Goal: Task Accomplishment & Management: Manage account settings

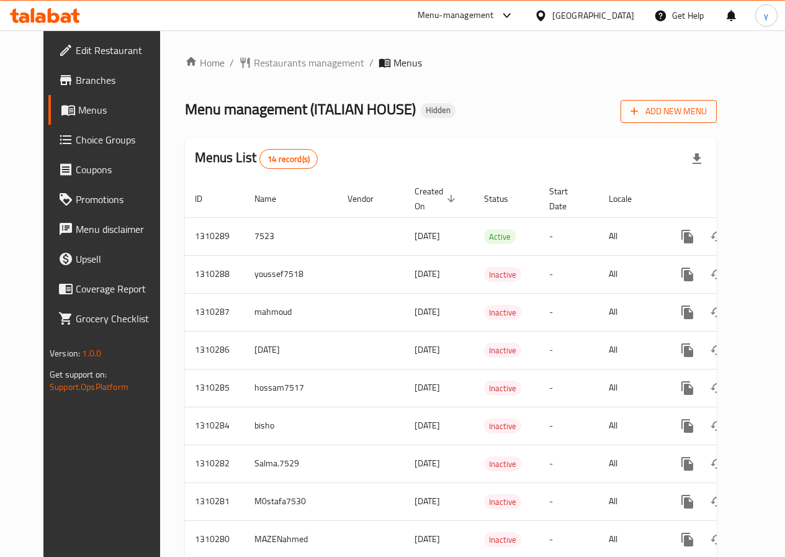
click at [698, 113] on span "Add New Menu" at bounding box center [669, 112] width 76 height 16
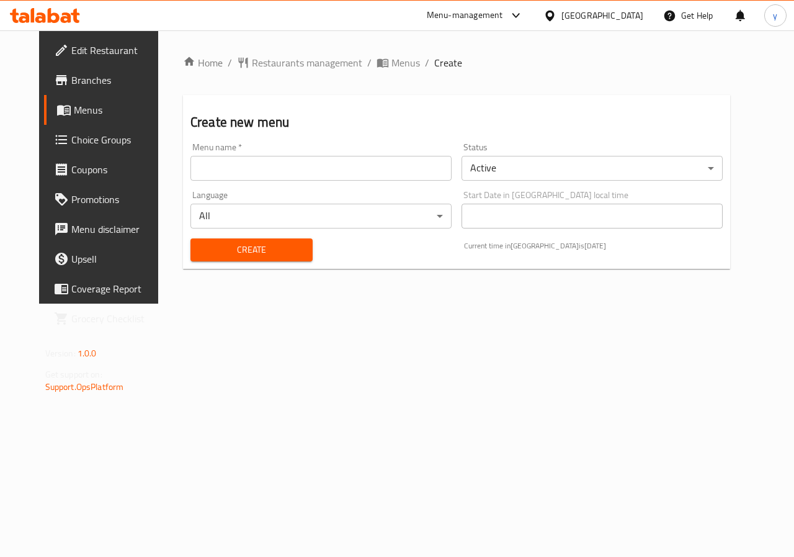
click at [343, 173] on input "text" at bounding box center [321, 168] width 261 height 25
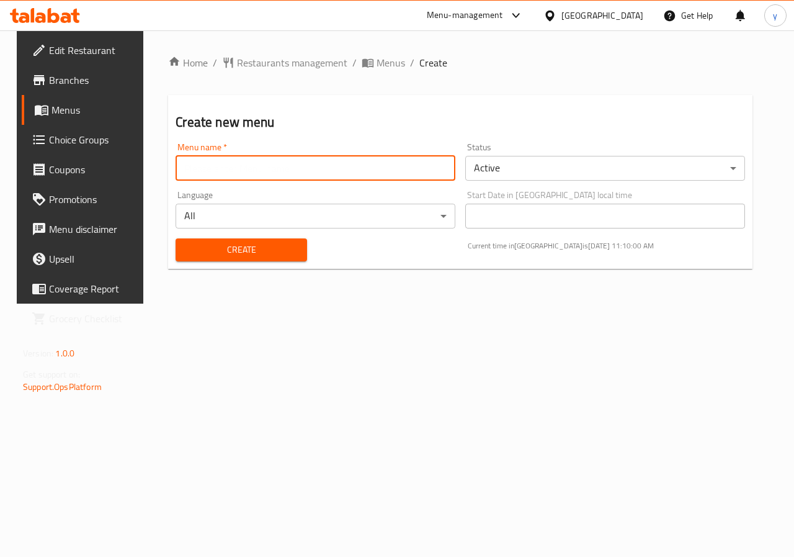
type input "youssef .7519"
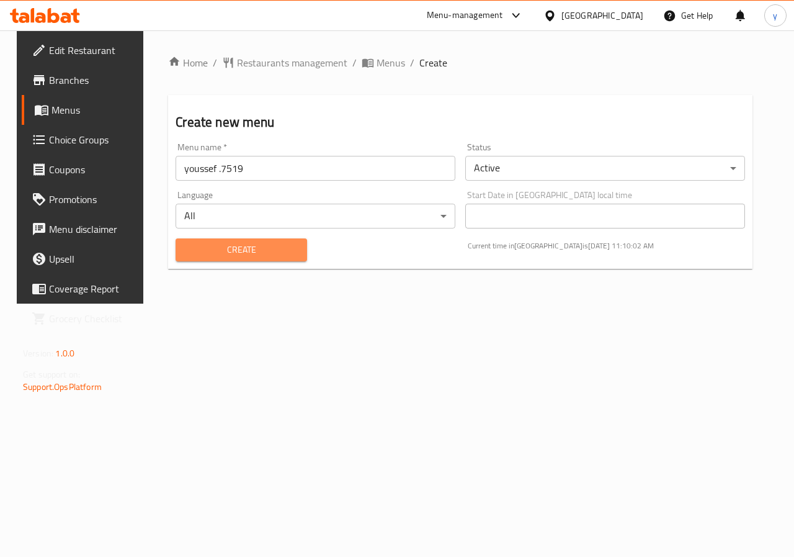
click at [238, 245] on span "Create" at bounding box center [241, 250] width 111 height 16
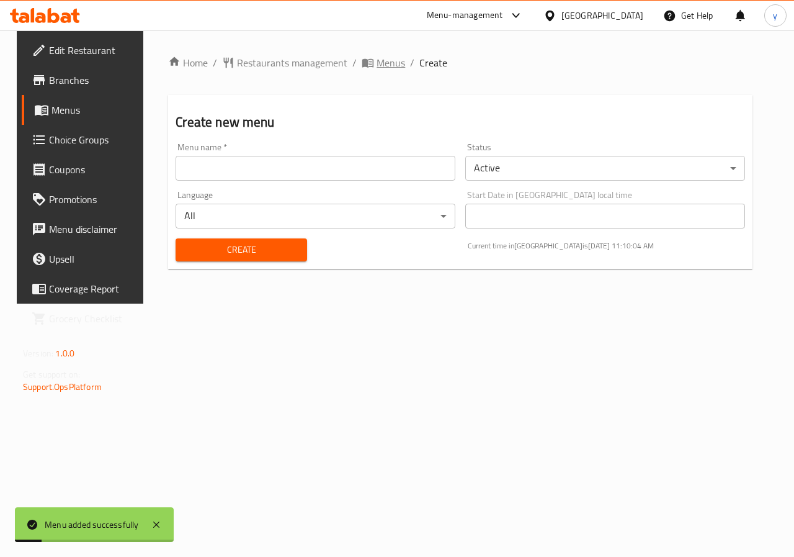
click at [377, 62] on span "Menus" at bounding box center [391, 62] width 29 height 15
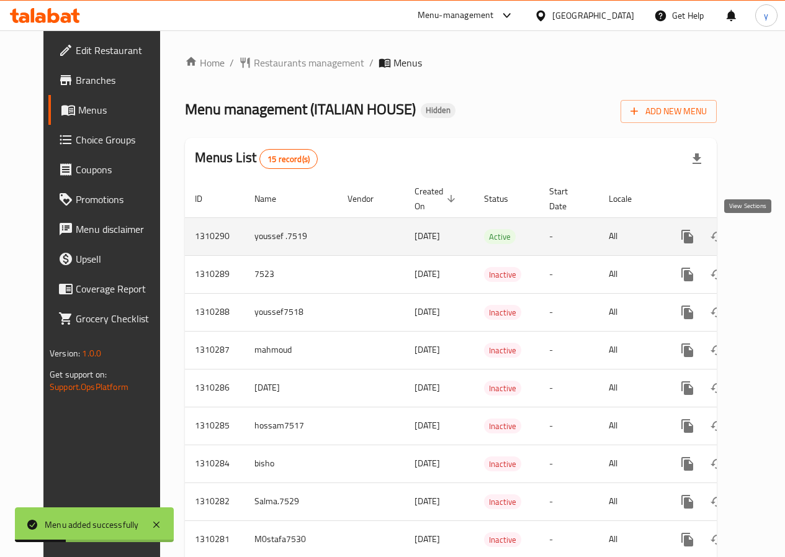
click at [770, 236] on icon "enhanced table" at bounding box center [777, 236] width 15 height 15
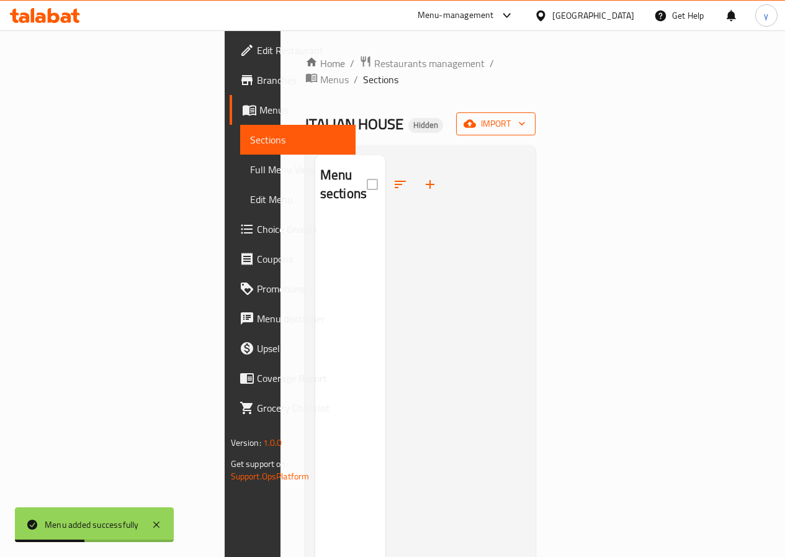
click at [526, 116] on span "import" at bounding box center [496, 124] width 60 height 16
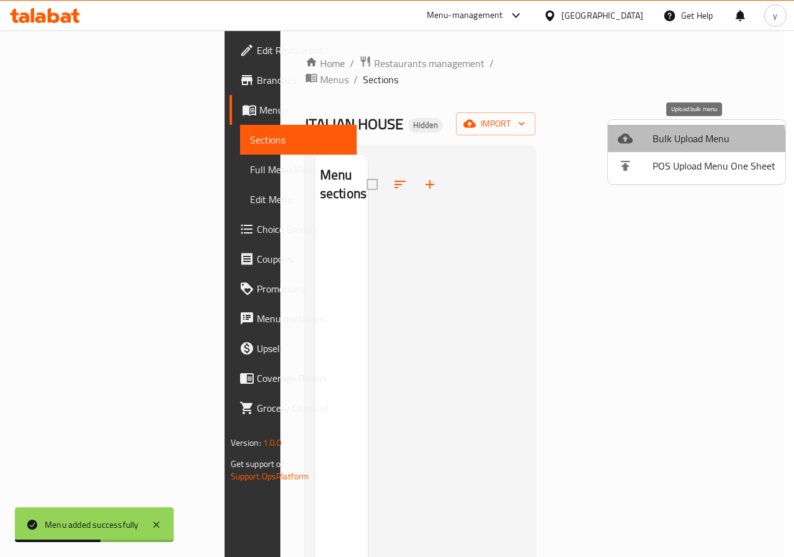
click at [675, 143] on span "Bulk Upload Menu" at bounding box center [714, 138] width 123 height 15
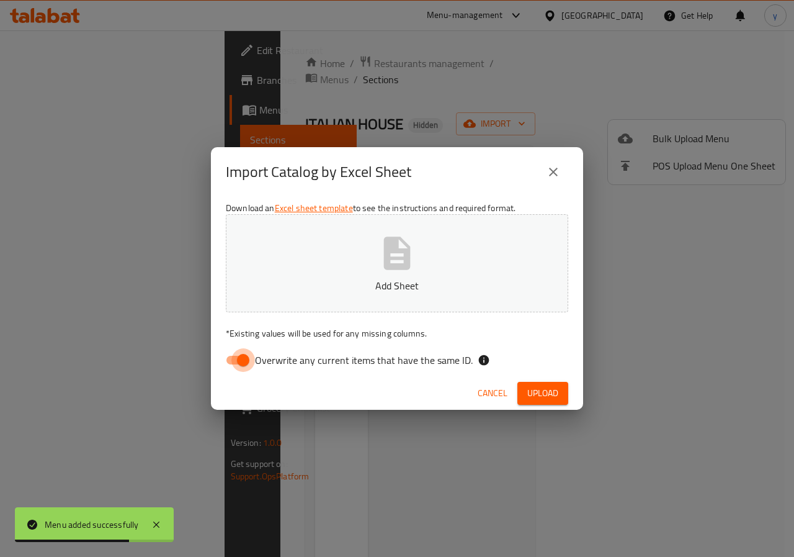
drag, startPoint x: 242, startPoint y: 364, endPoint x: 347, endPoint y: 310, distance: 118.0
click at [242, 362] on input "Overwrite any current items that have the same ID." at bounding box center [243, 360] width 71 height 24
checkbox input "false"
click at [406, 282] on p "Add Sheet" at bounding box center [397, 285] width 304 height 15
click at [544, 393] on span "Upload" at bounding box center [543, 393] width 31 height 16
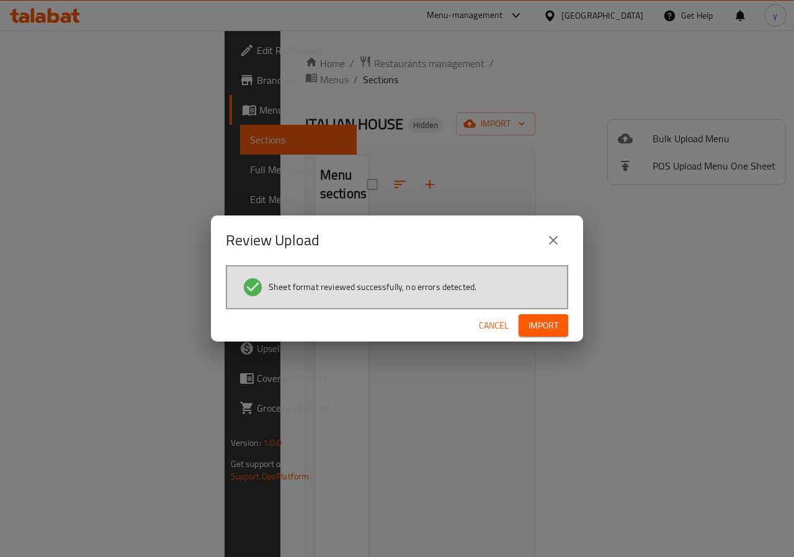
click at [536, 325] on span "Import" at bounding box center [544, 326] width 30 height 16
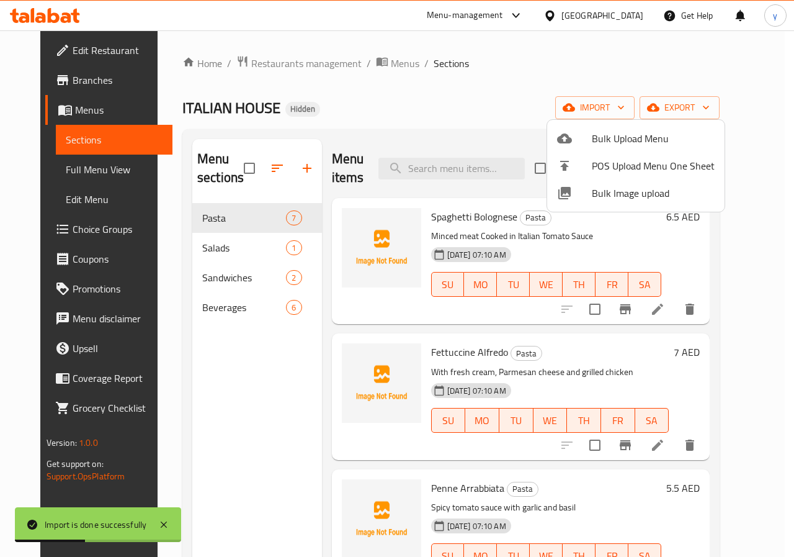
click at [71, 115] on div at bounding box center [397, 278] width 794 height 557
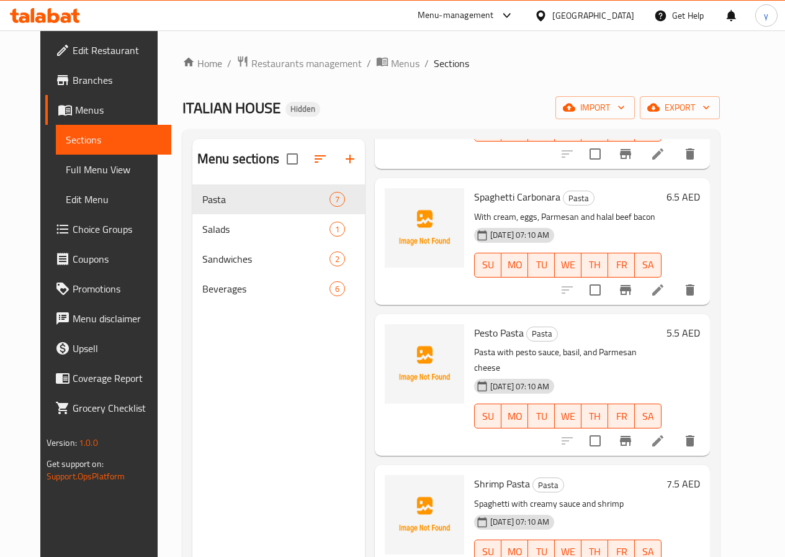
click at [389, 104] on div "ITALIAN HOUSE Hidden import export" at bounding box center [450, 107] width 537 height 23
click at [66, 166] on span "Full Menu View" at bounding box center [114, 169] width 96 height 15
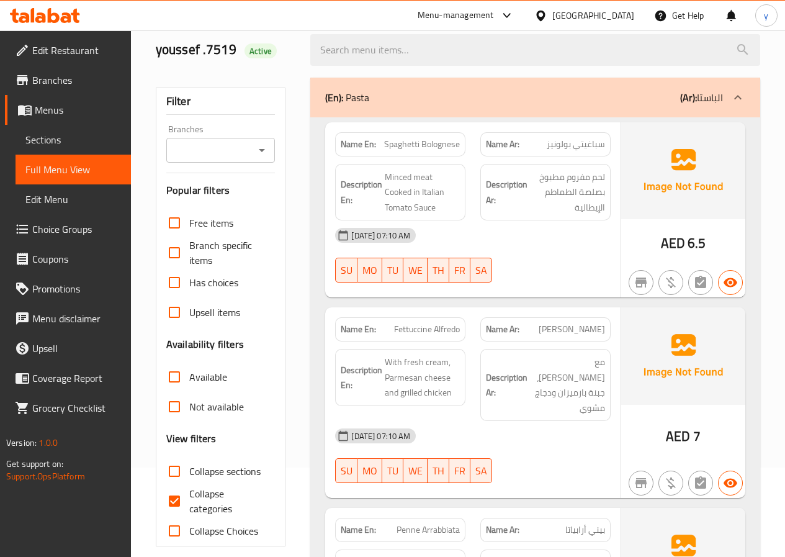
scroll to position [124, 0]
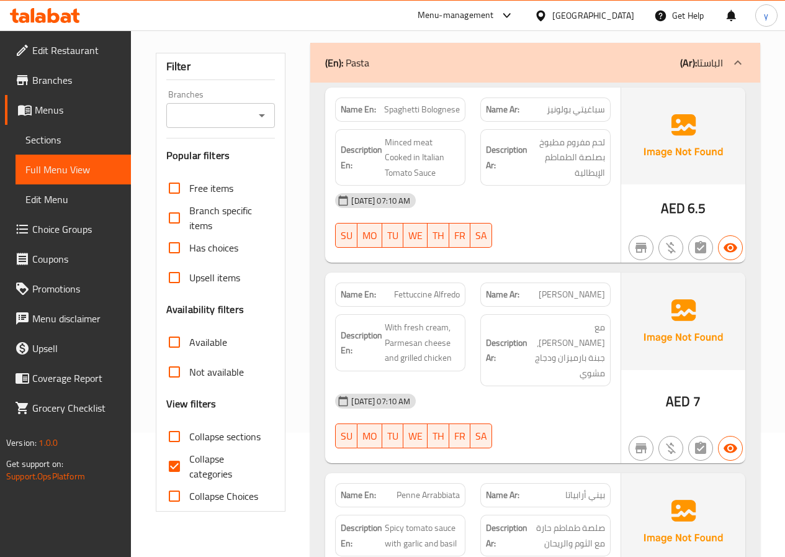
click at [174, 469] on input "Collapse categories" at bounding box center [175, 466] width 30 height 30
checkbox input "false"
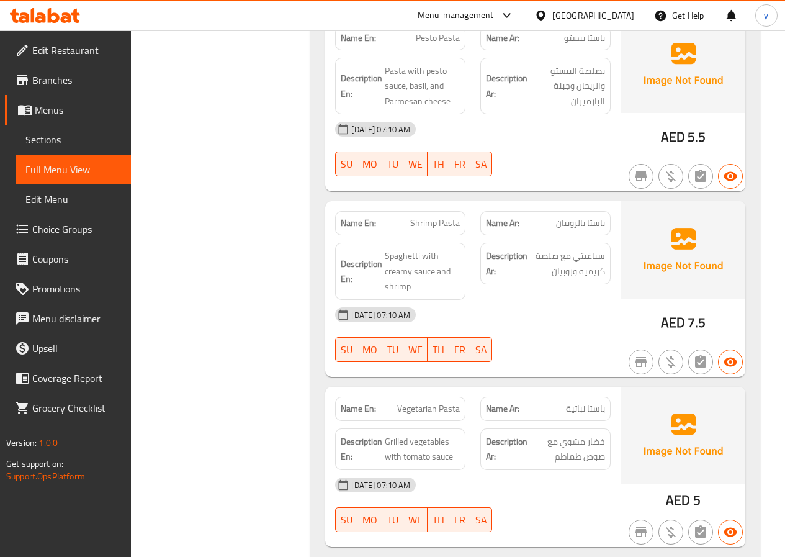
scroll to position [688, 0]
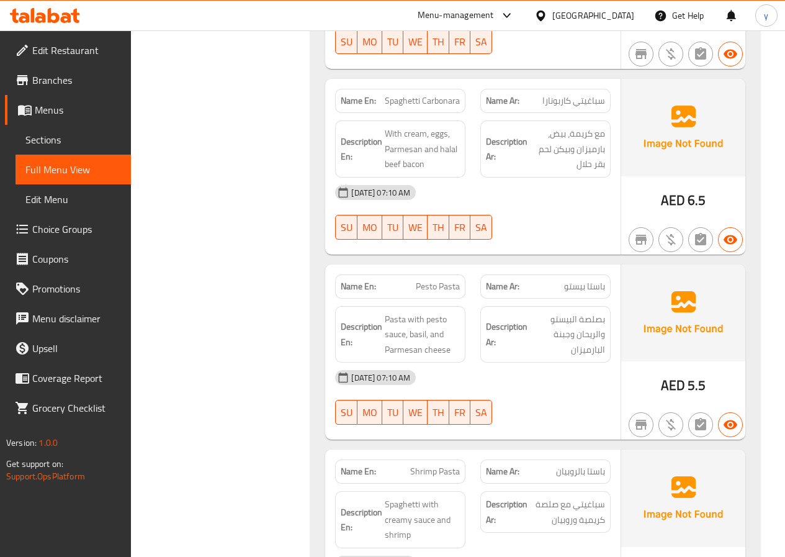
click at [31, 110] on icon at bounding box center [25, 111] width 14 height 11
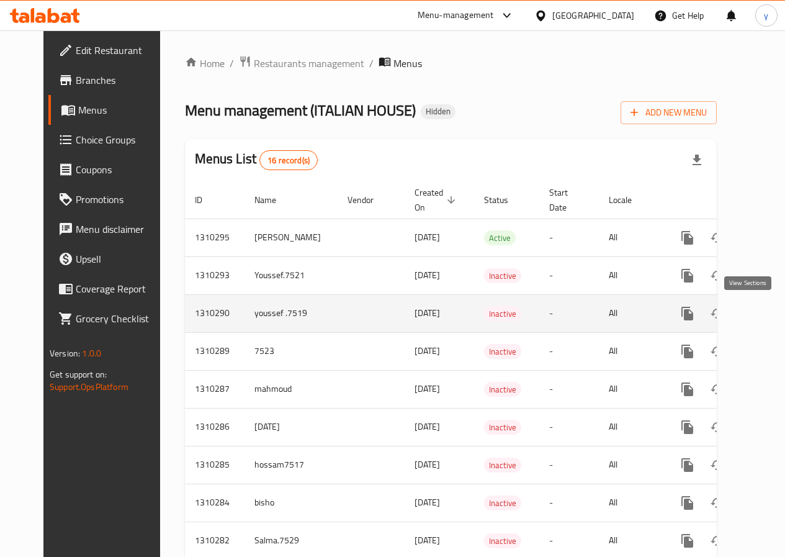
click at [771, 310] on icon "enhanced table" at bounding box center [776, 313] width 11 height 11
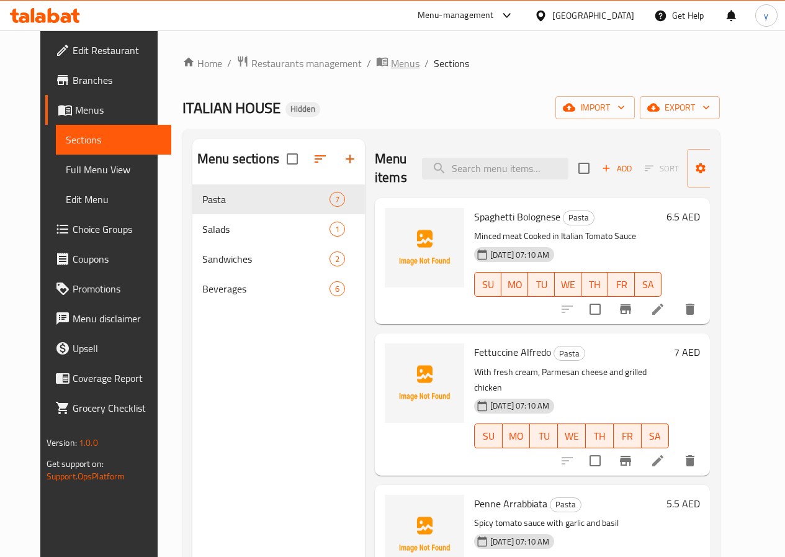
click at [391, 61] on span "Menus" at bounding box center [405, 63] width 29 height 15
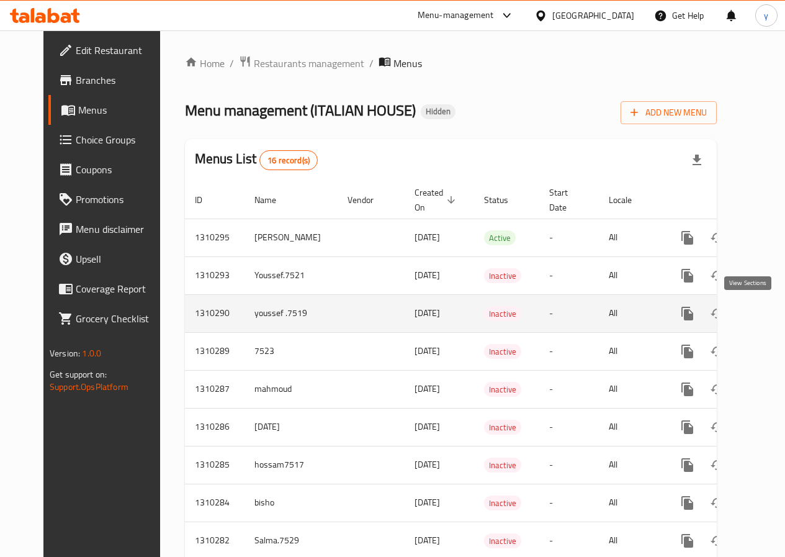
click at [762, 312] on link "enhanced table" at bounding box center [777, 314] width 30 height 30
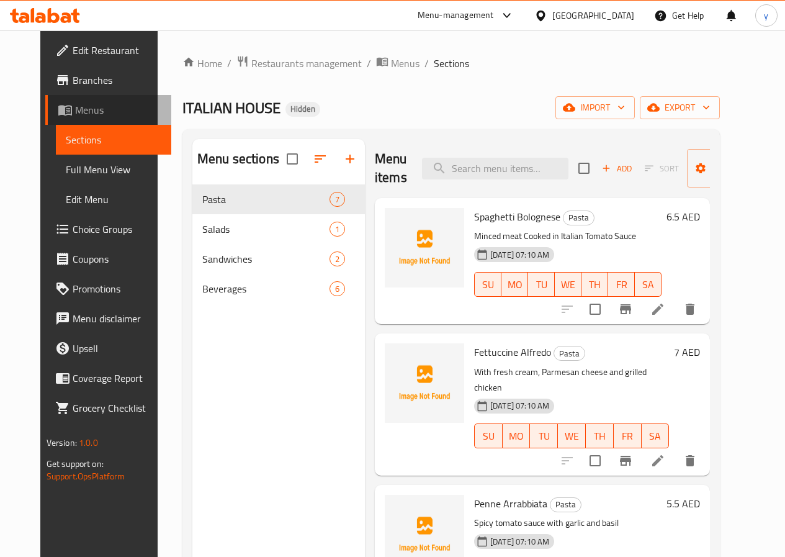
click at [75, 112] on span "Menus" at bounding box center [118, 109] width 86 height 15
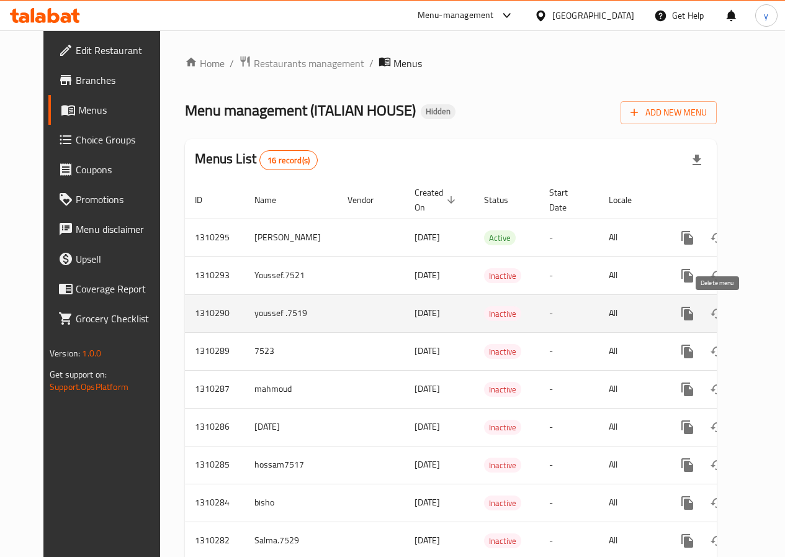
click at [740, 313] on icon "enhanced table" at bounding box center [747, 313] width 15 height 15
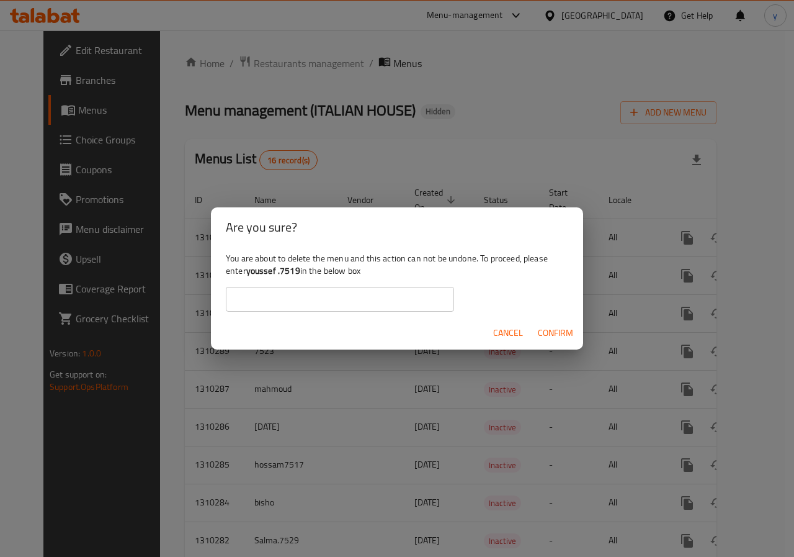
click at [303, 292] on input "text" at bounding box center [340, 299] width 228 height 25
drag, startPoint x: 300, startPoint y: 271, endPoint x: 248, endPoint y: 267, distance: 52.3
click at [248, 267] on b "youssef .7519" at bounding box center [273, 271] width 54 height 16
copy b "youssef .7519"
click at [325, 302] on input "text" at bounding box center [340, 299] width 228 height 25
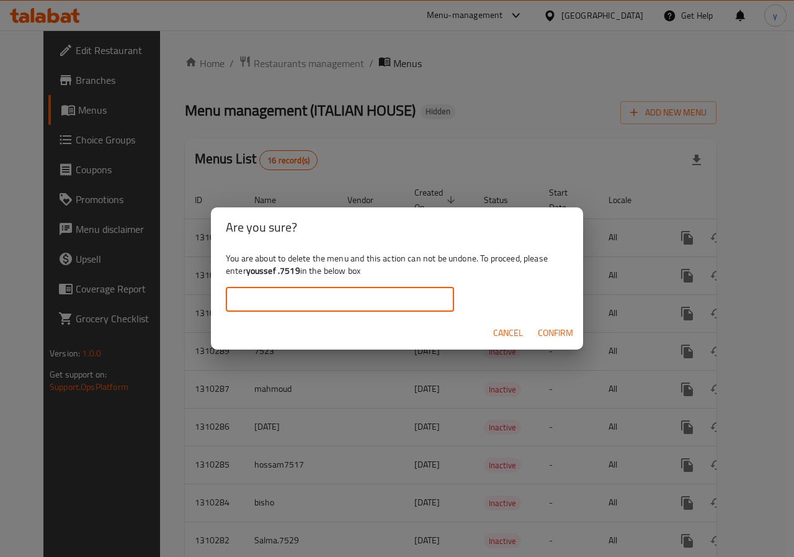
paste input "youssef .7519"
type input "youssef .7519"
click at [544, 329] on span "Confirm" at bounding box center [555, 333] width 35 height 16
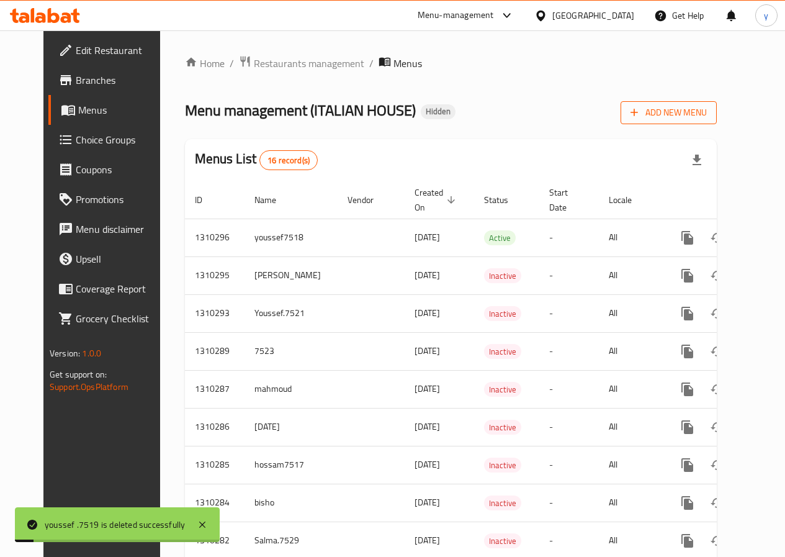
click at [693, 109] on span "Add New Menu" at bounding box center [669, 113] width 76 height 16
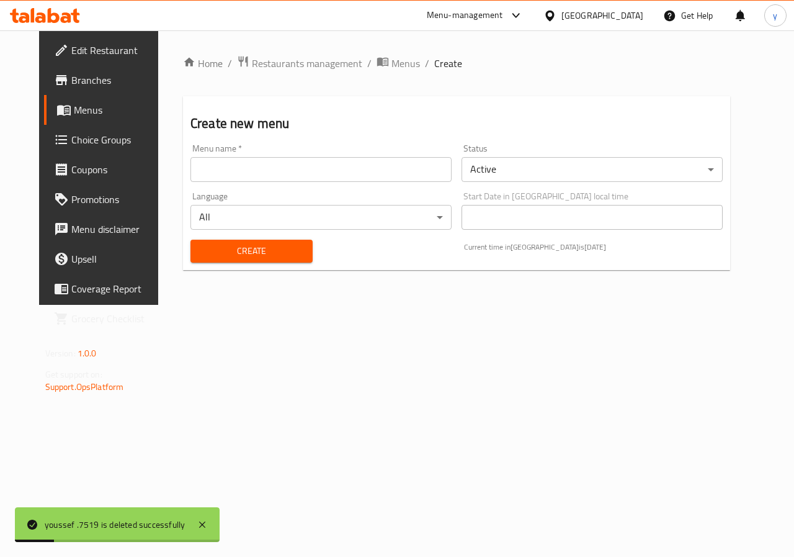
click at [400, 166] on input "text" at bounding box center [321, 169] width 261 height 25
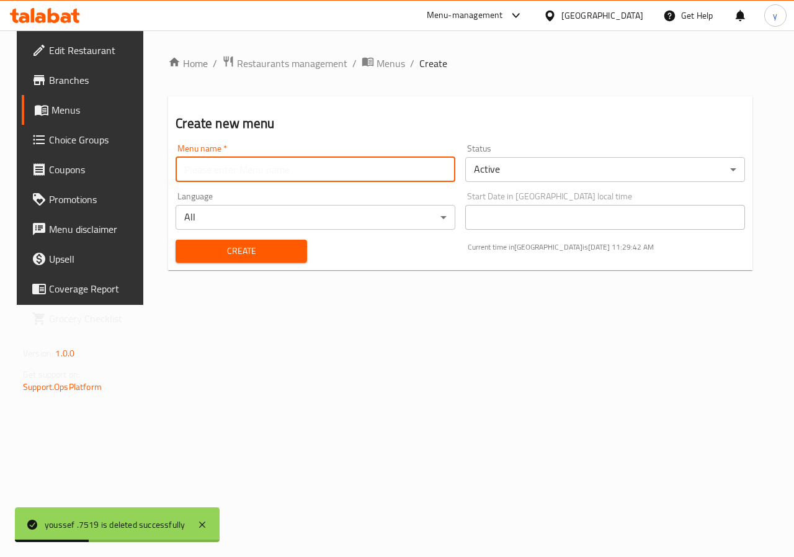
type input "youssef ayman 7519"
click at [282, 254] on span "Create" at bounding box center [241, 251] width 111 height 16
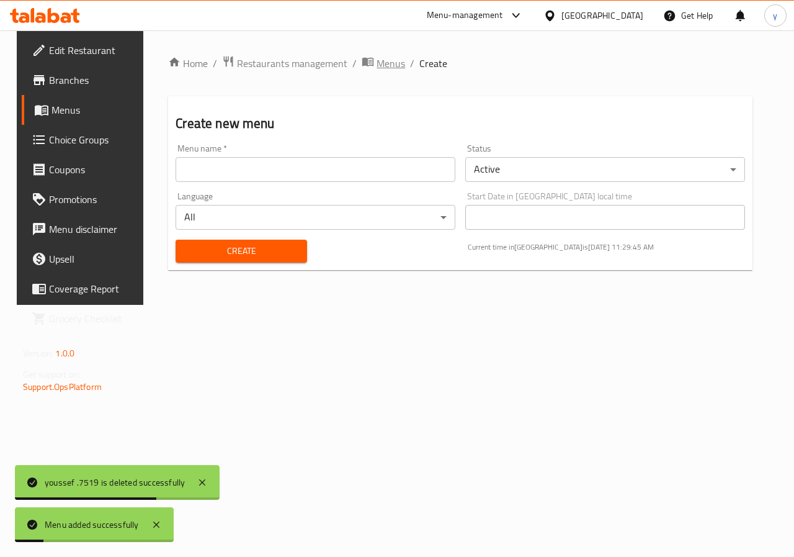
click at [377, 61] on span "Menus" at bounding box center [391, 63] width 29 height 15
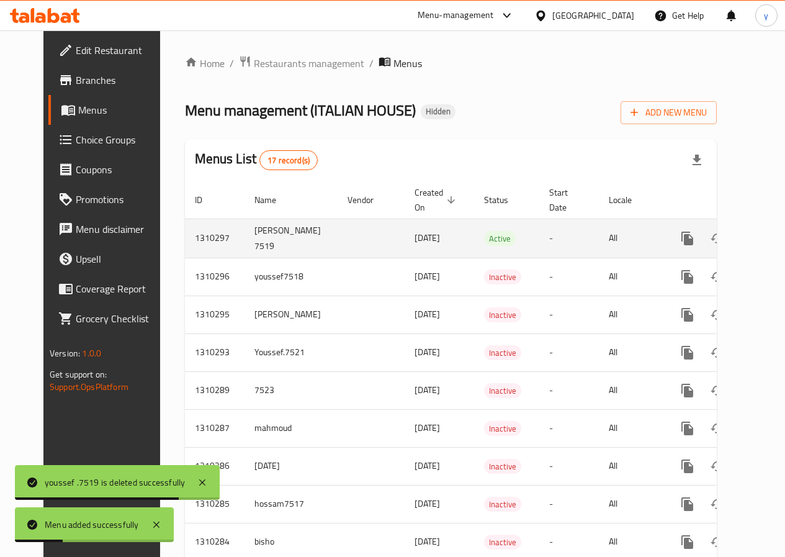
click at [771, 237] on icon "enhanced table" at bounding box center [776, 238] width 11 height 11
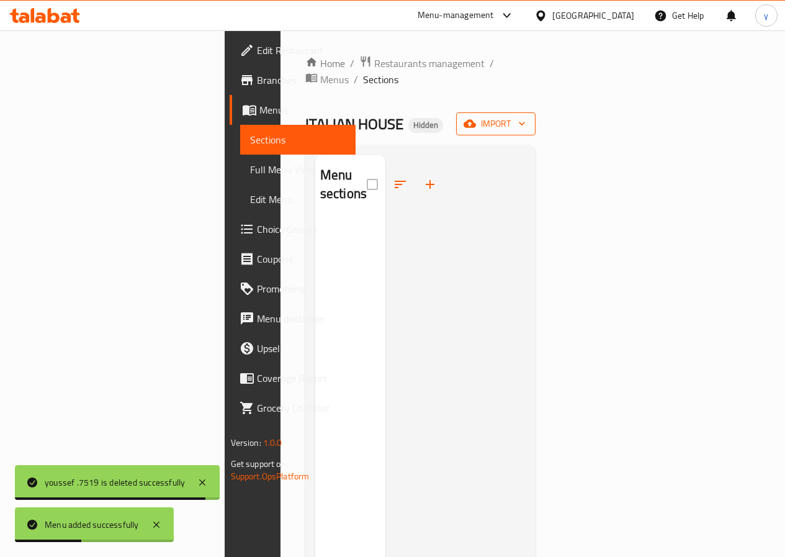
click at [526, 116] on span "import" at bounding box center [496, 124] width 60 height 16
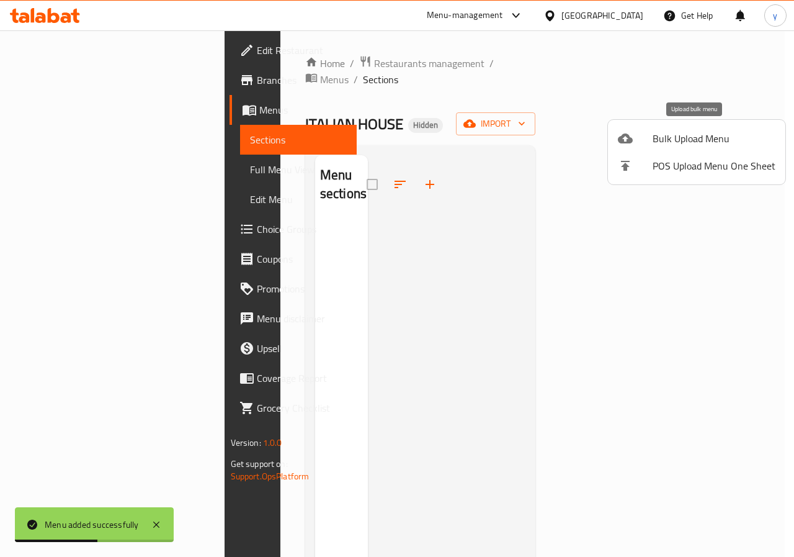
click at [699, 142] on span "Bulk Upload Menu" at bounding box center [714, 138] width 123 height 15
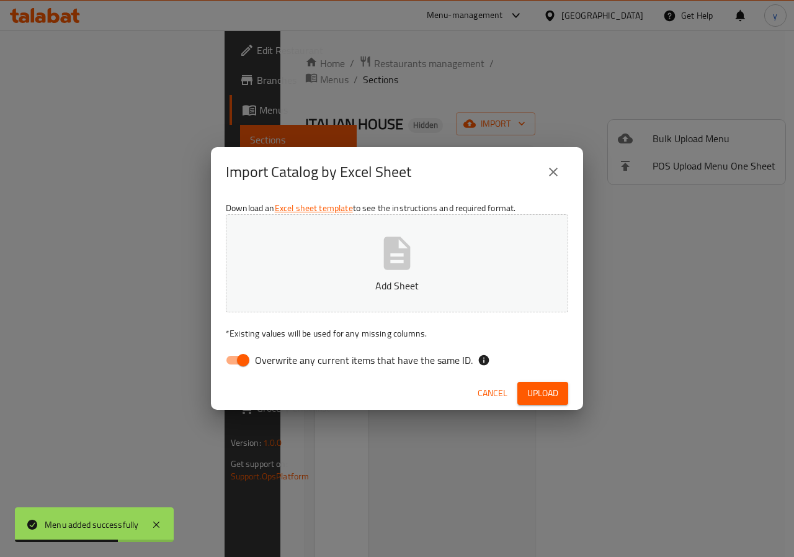
click at [248, 358] on input "Overwrite any current items that have the same ID." at bounding box center [243, 360] width 71 height 24
checkbox input "false"
click at [367, 266] on button "Add Sheet" at bounding box center [397, 263] width 343 height 98
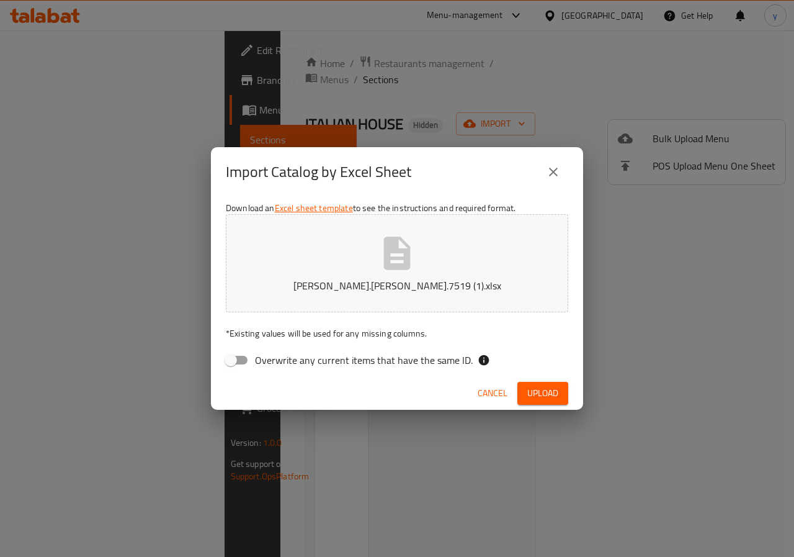
click at [543, 390] on span "Upload" at bounding box center [543, 393] width 31 height 16
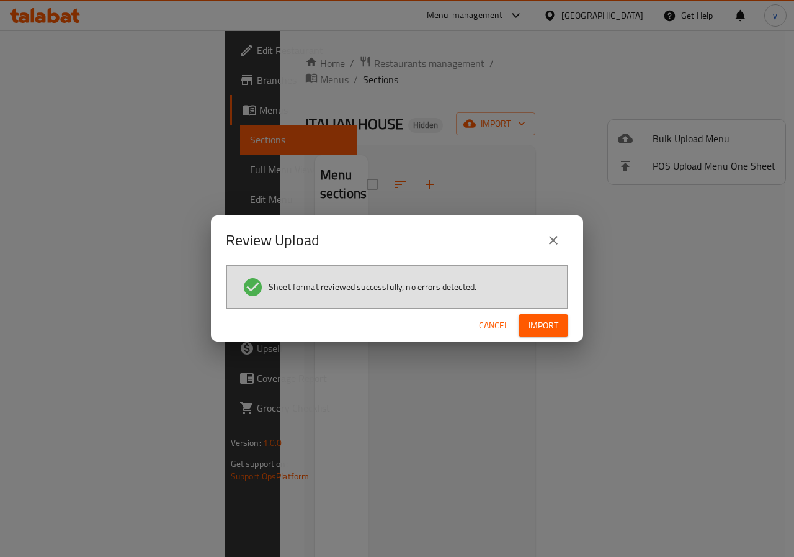
click at [552, 327] on span "Import" at bounding box center [544, 326] width 30 height 16
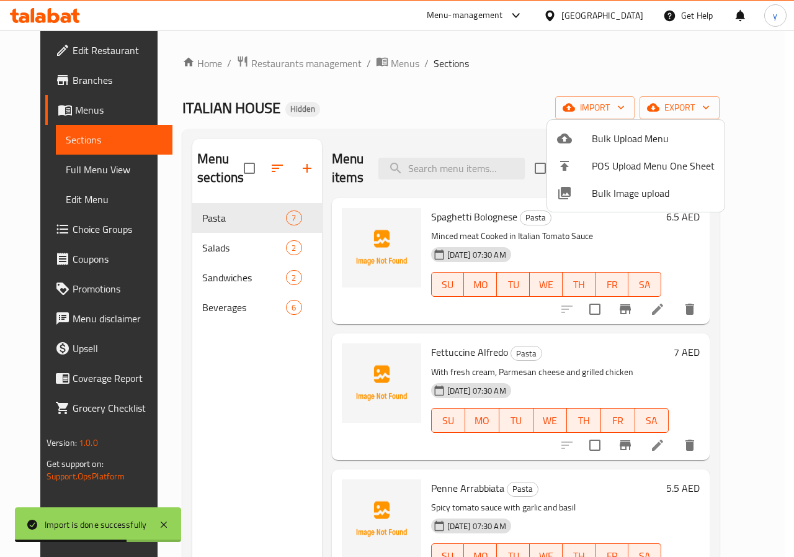
click at [72, 174] on div at bounding box center [397, 278] width 794 height 557
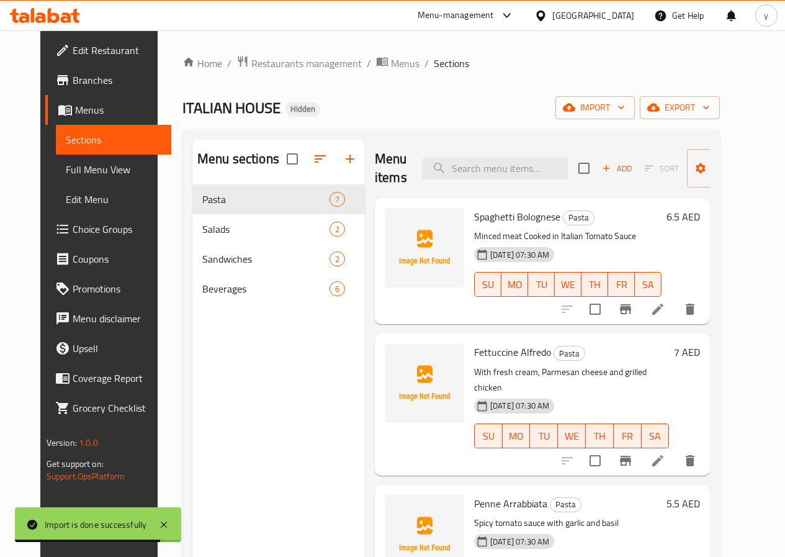
click at [66, 169] on span "Full Menu View" at bounding box center [114, 169] width 96 height 15
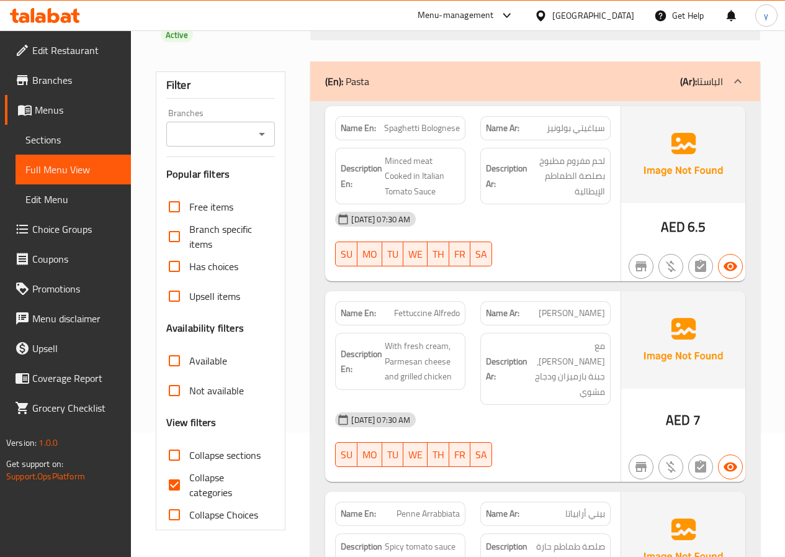
click at [172, 488] on input "Collapse categories" at bounding box center [175, 485] width 30 height 30
checkbox input "false"
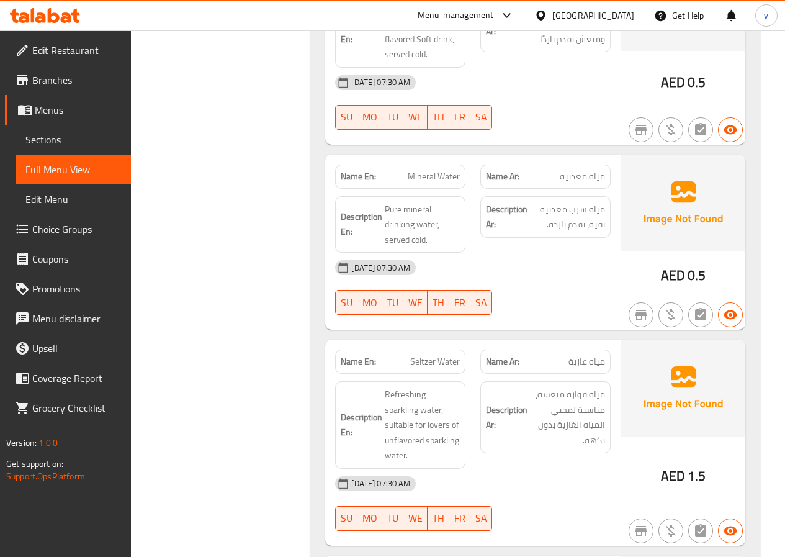
scroll to position [3191, 0]
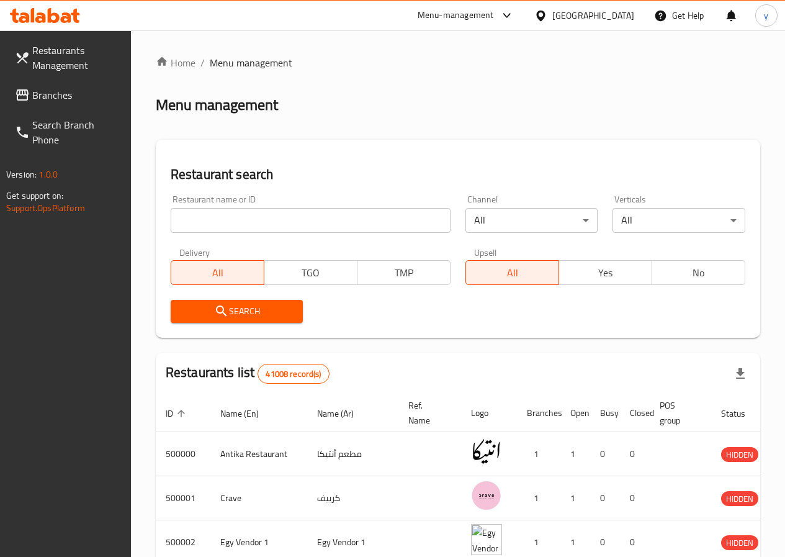
click at [66, 91] on span "Branches" at bounding box center [76, 95] width 89 height 15
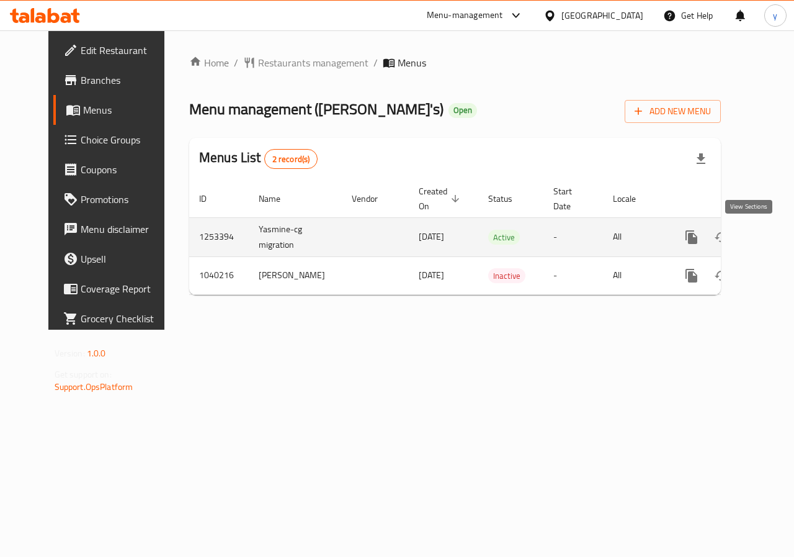
click at [776, 235] on icon "enhanced table" at bounding box center [781, 237] width 11 height 11
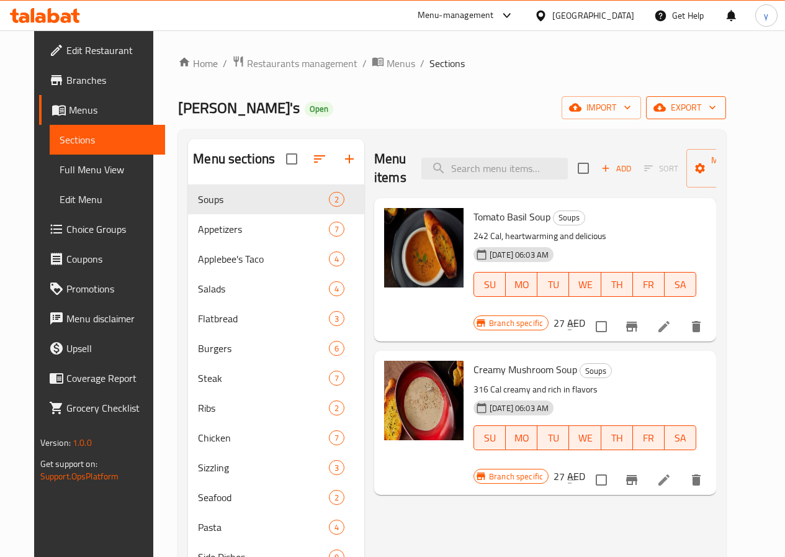
click at [716, 111] on span "export" at bounding box center [686, 108] width 60 height 16
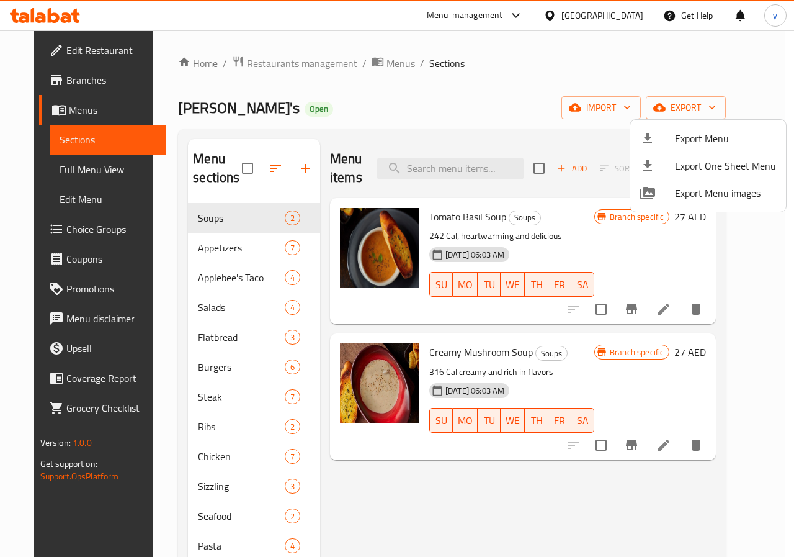
click at [74, 170] on div at bounding box center [397, 278] width 794 height 557
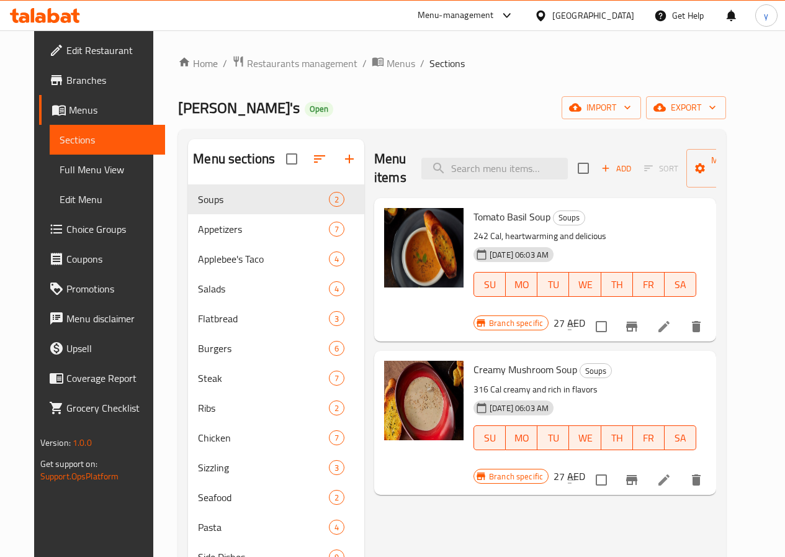
click at [74, 170] on span "Full Menu View" at bounding box center [108, 169] width 96 height 15
click at [65, 169] on span "Full Menu View" at bounding box center [108, 169] width 96 height 15
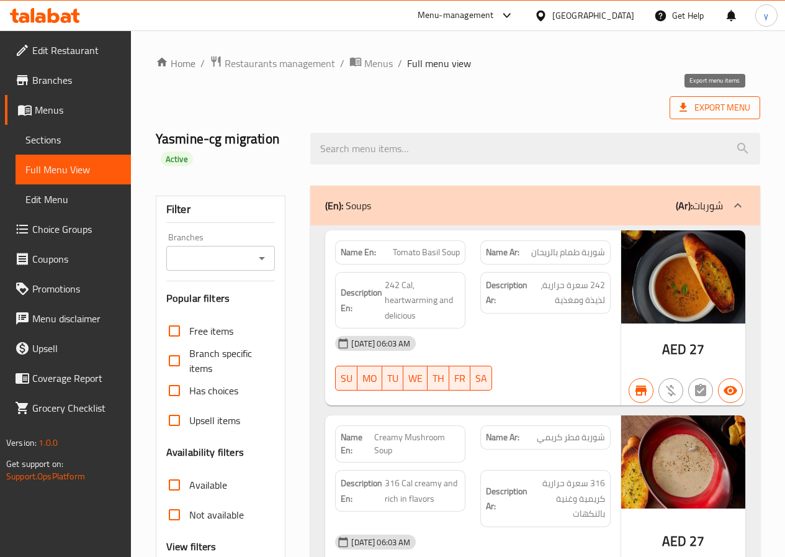
click at [690, 112] on icon at bounding box center [683, 107] width 12 height 12
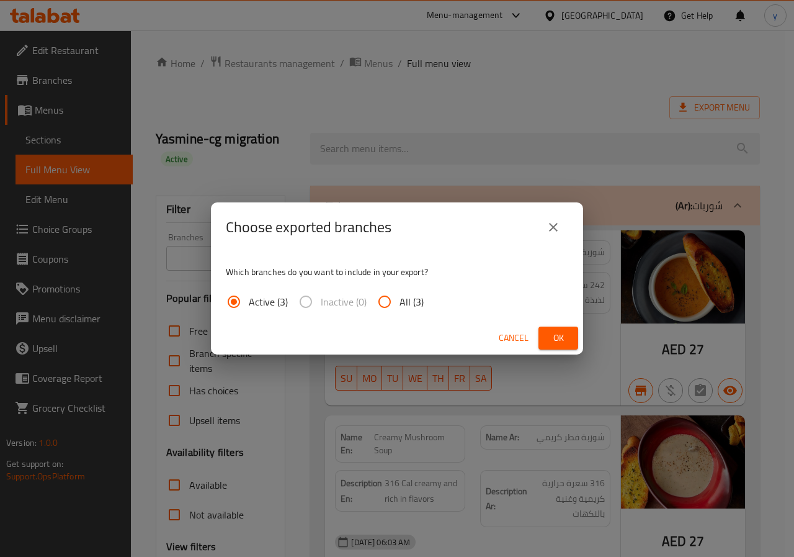
click at [387, 297] on input "All (3)" at bounding box center [385, 302] width 30 height 30
radio input "true"
click at [550, 338] on span "Ok" at bounding box center [559, 338] width 20 height 16
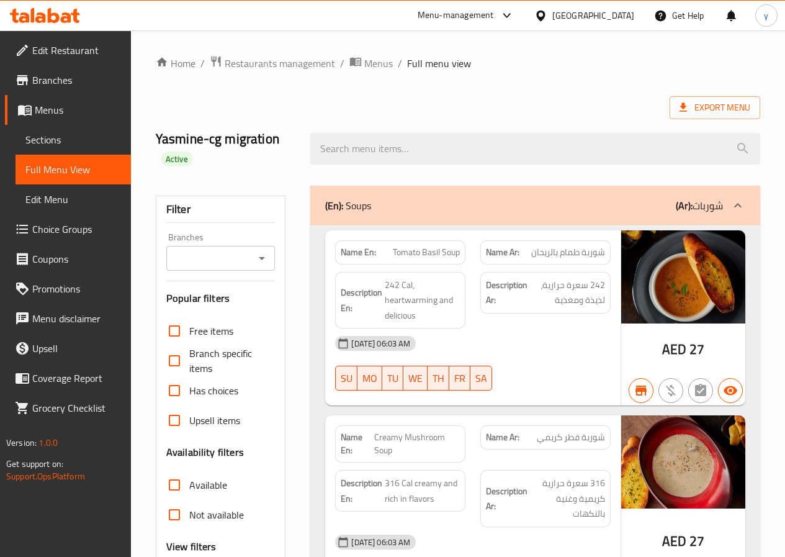
click at [60, 53] on span "Edit Restaurant" at bounding box center [76, 50] width 89 height 15
click at [65, 48] on span "Edit Restaurant" at bounding box center [76, 50] width 89 height 15
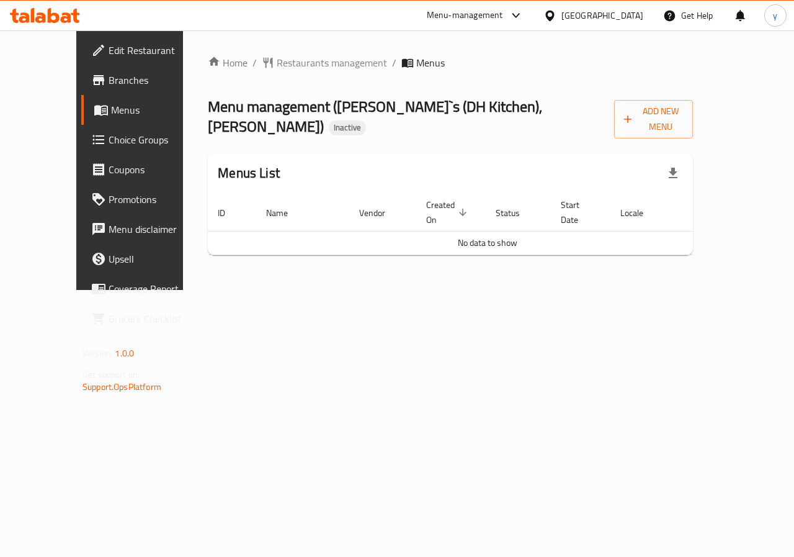
click at [109, 78] on span "Branches" at bounding box center [154, 80] width 91 height 15
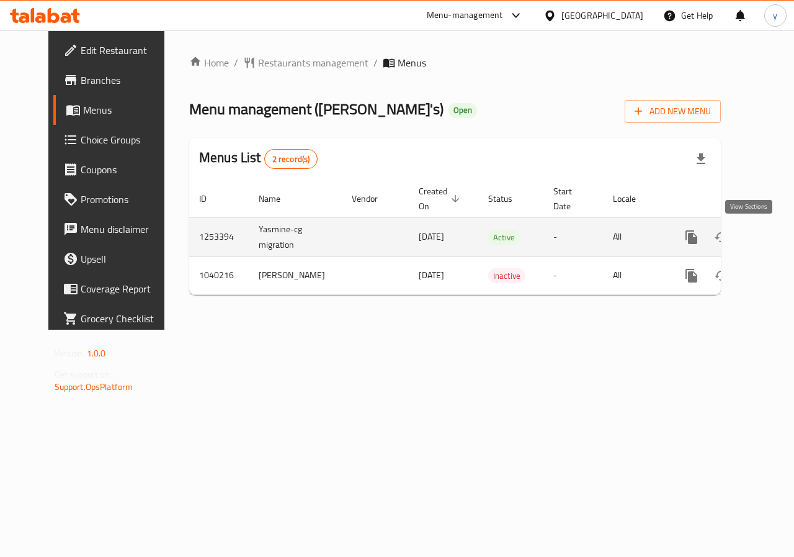
click at [774, 230] on icon "enhanced table" at bounding box center [781, 237] width 15 height 15
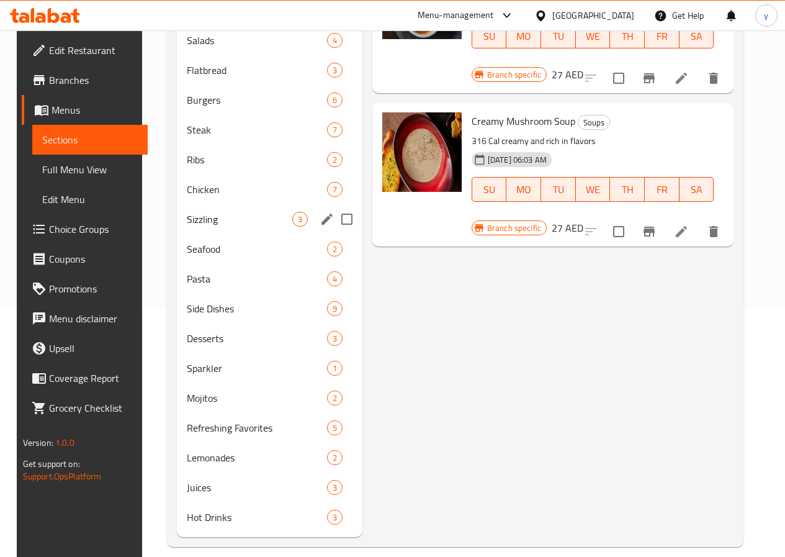
scroll to position [282, 0]
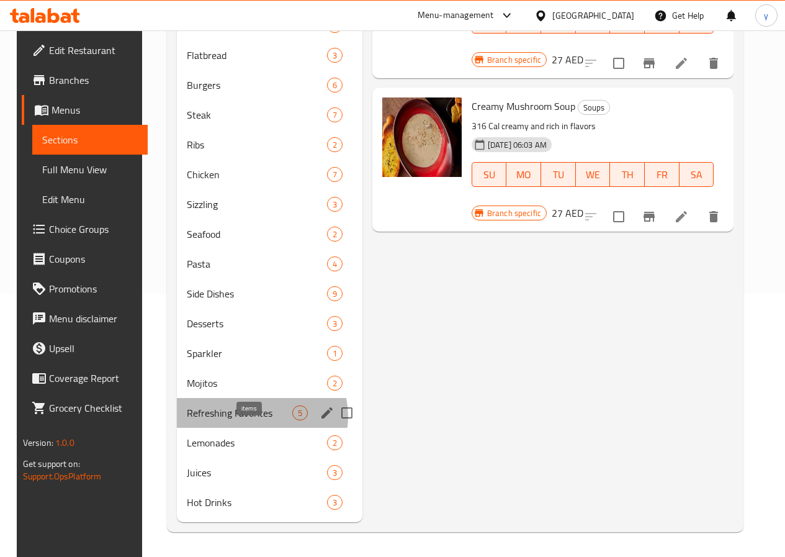
click at [293, 416] on span "5" at bounding box center [300, 413] width 14 height 12
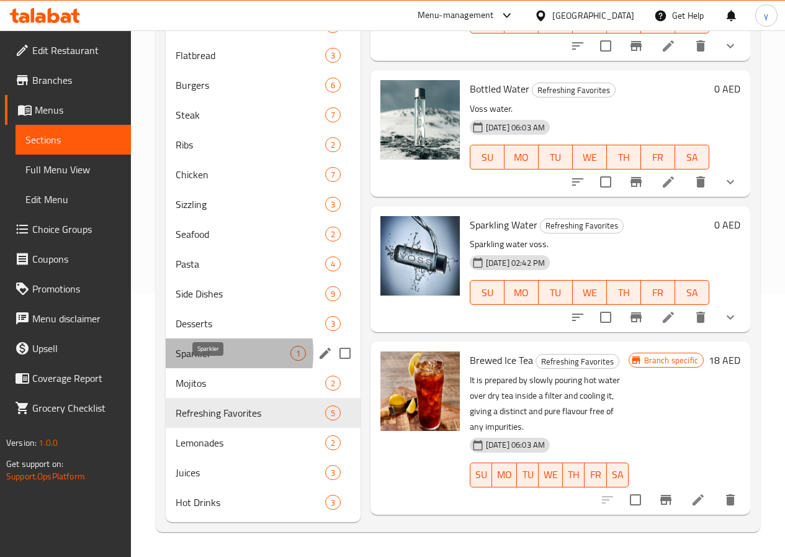
click at [189, 353] on span "Sparkler" at bounding box center [233, 353] width 115 height 15
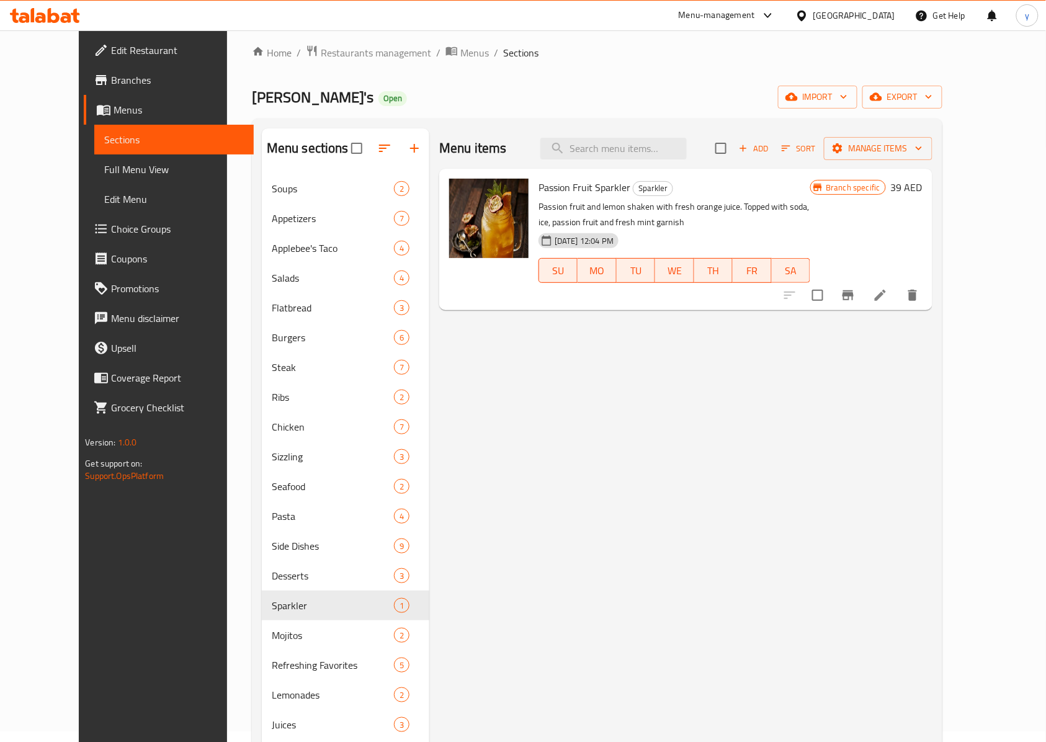
scroll to position [9, 0]
click at [104, 163] on span "Full Menu View" at bounding box center [174, 169] width 140 height 15
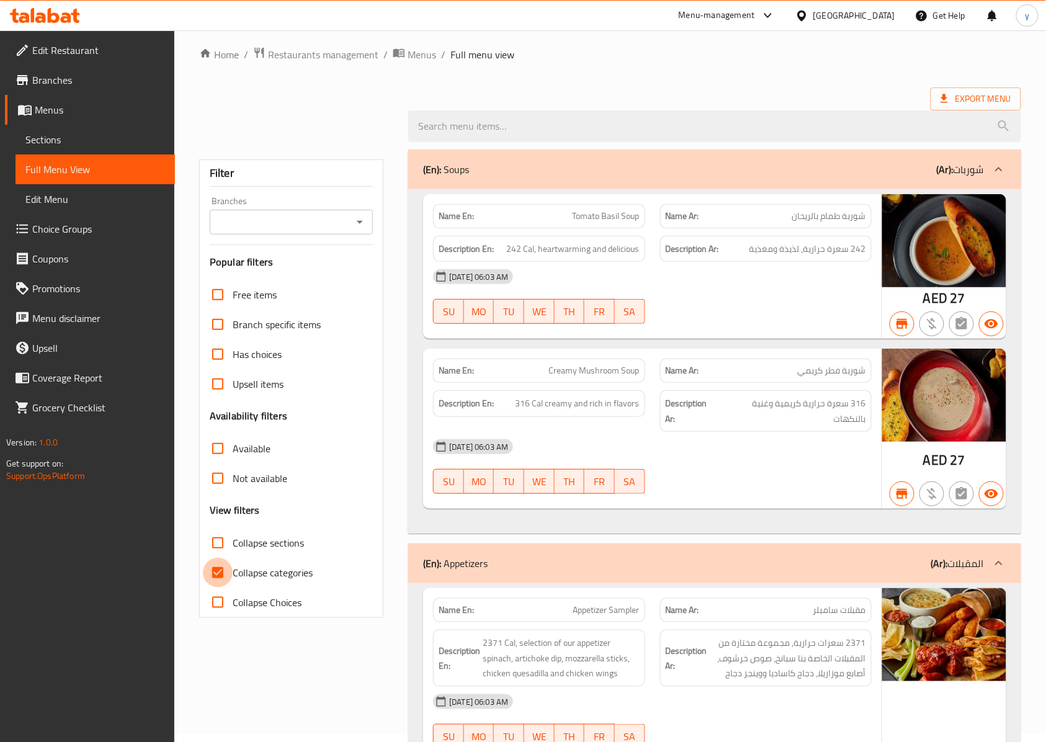
click at [223, 556] on input "Collapse categories" at bounding box center [218, 573] width 30 height 30
checkbox input "false"
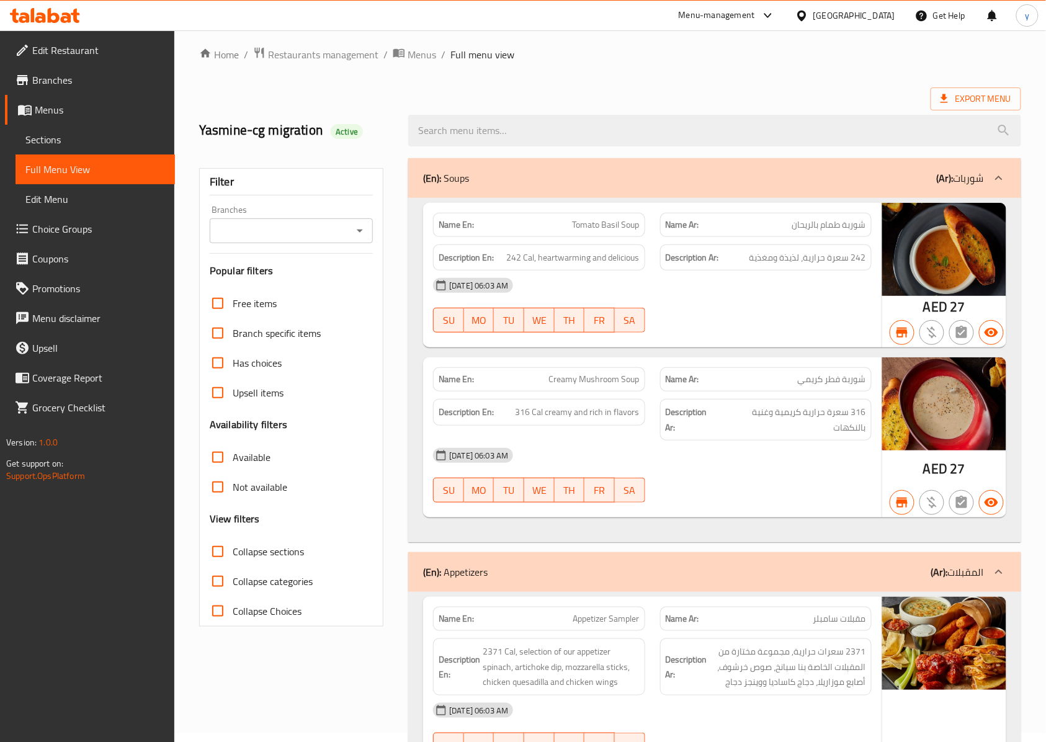
scroll to position [533, 0]
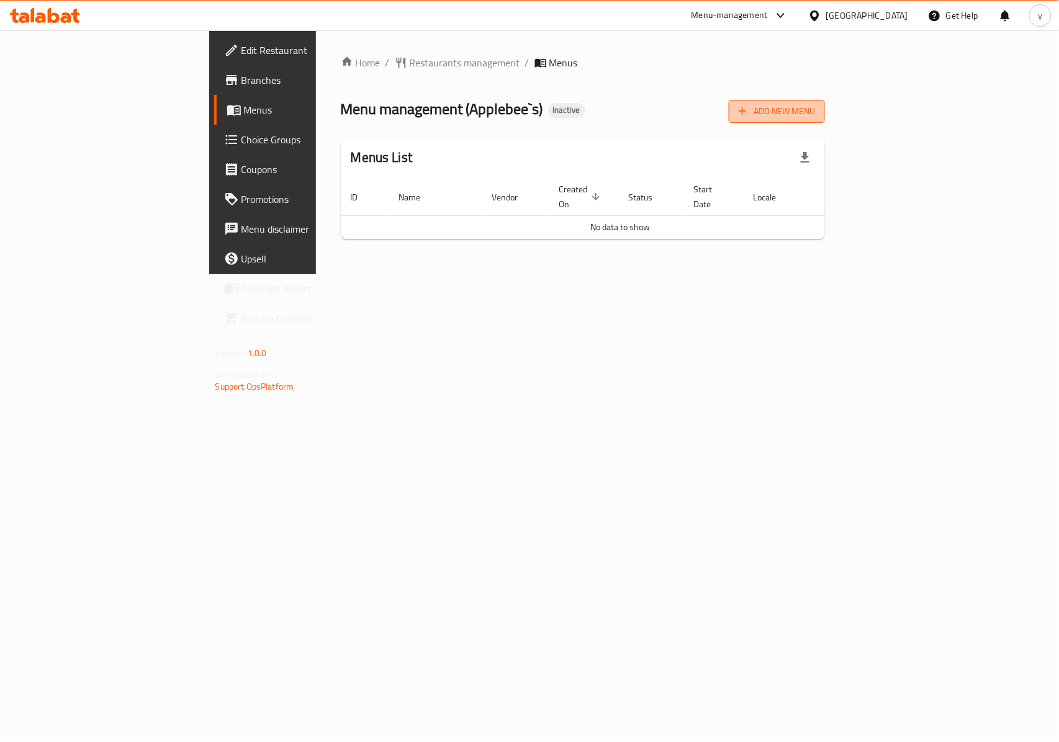
click at [815, 105] on span "Add New Menu" at bounding box center [777, 112] width 76 height 16
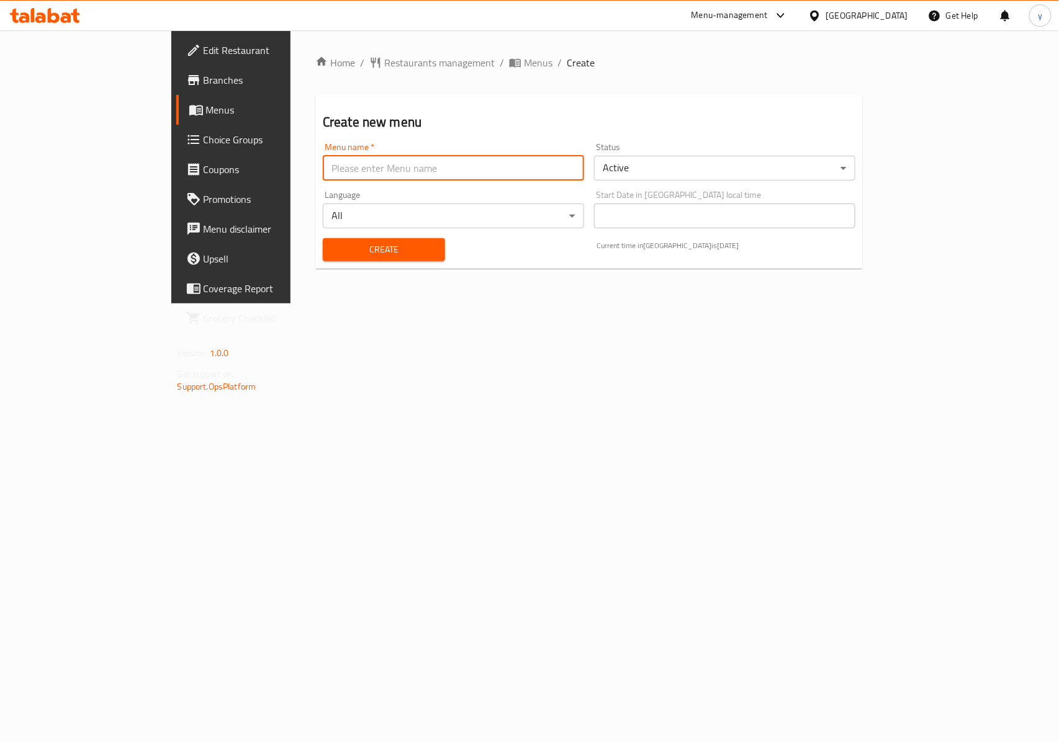
click at [323, 164] on input "text" at bounding box center [453, 168] width 261 height 25
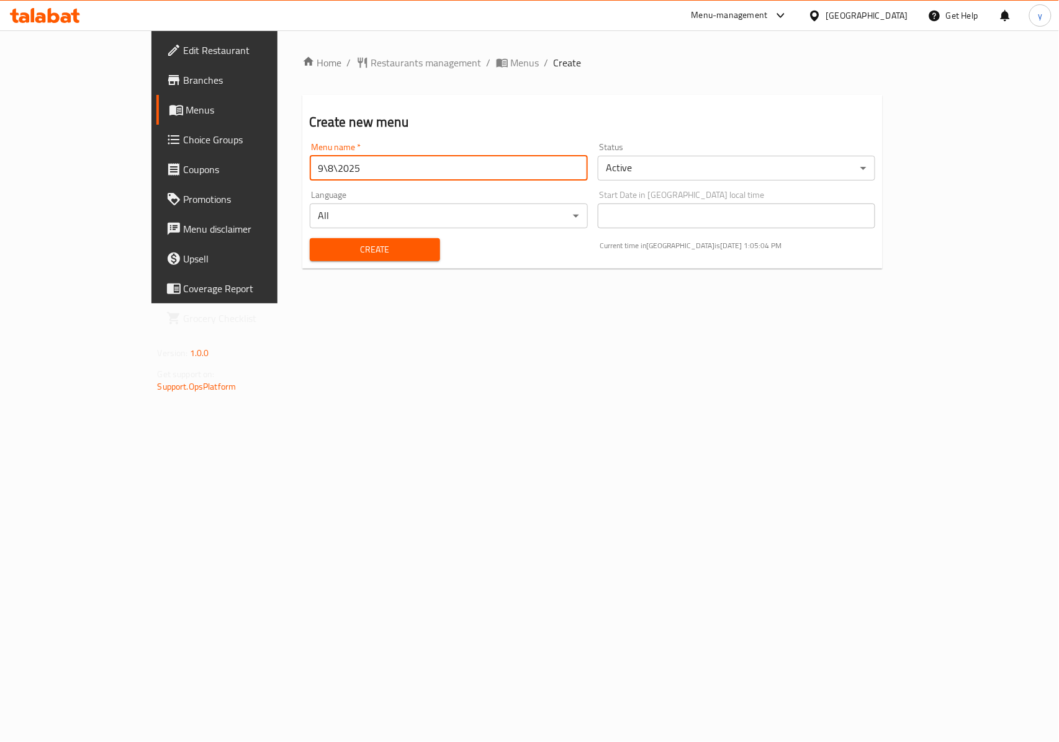
type input "9\8\2025"
click at [375, 241] on button "Create" at bounding box center [375, 249] width 130 height 23
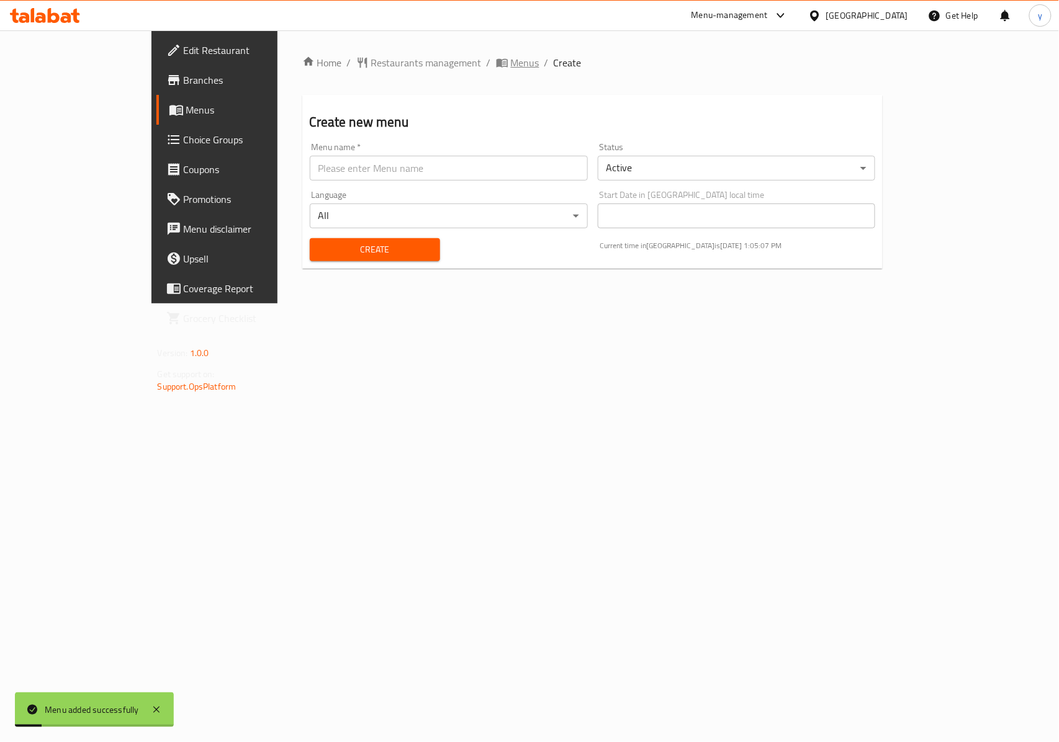
click at [496, 60] on span "breadcrumb" at bounding box center [503, 62] width 15 height 12
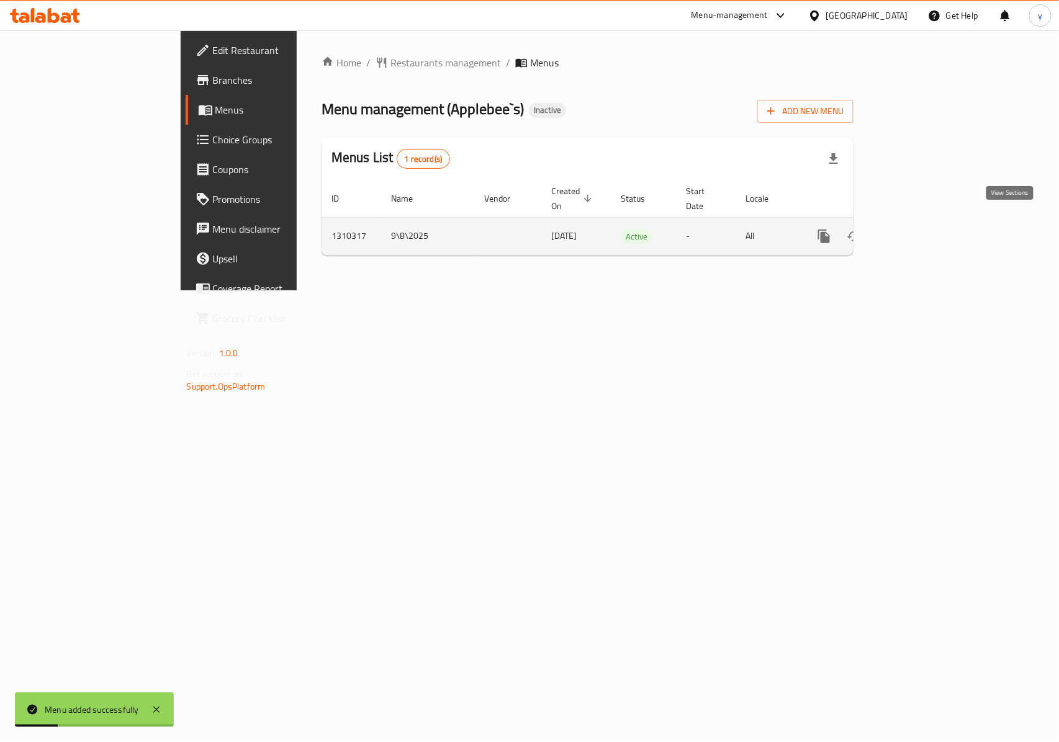
click at [921, 229] on icon "enhanced table" at bounding box center [913, 236] width 15 height 15
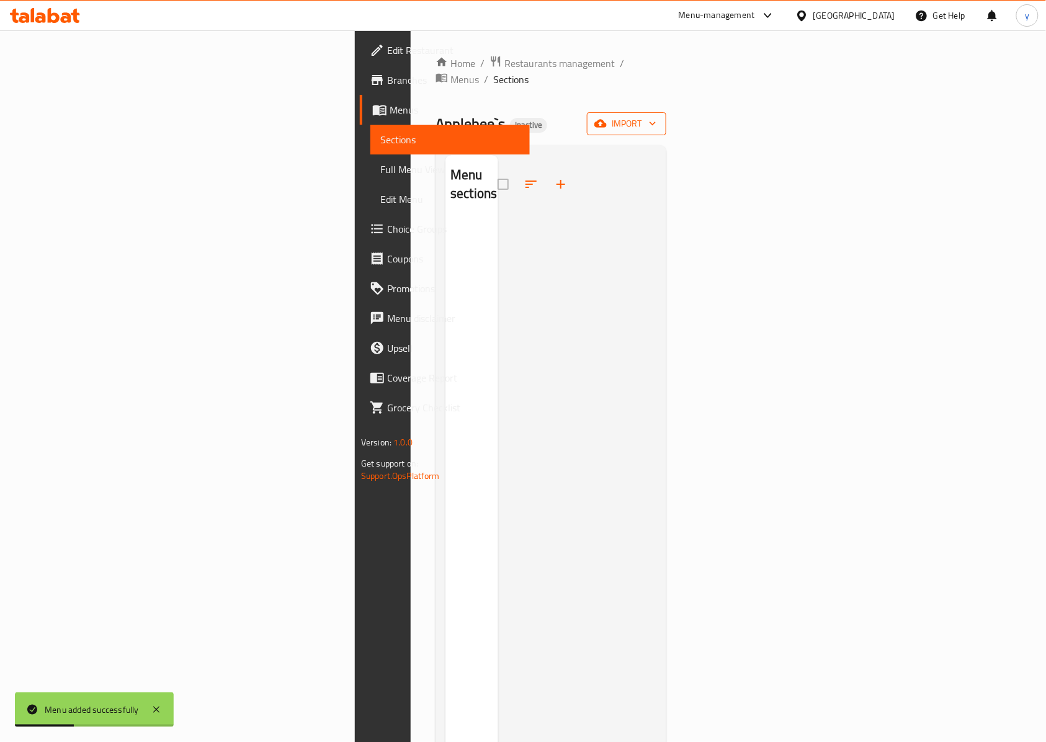
click at [657, 116] on span "import" at bounding box center [627, 124] width 60 height 16
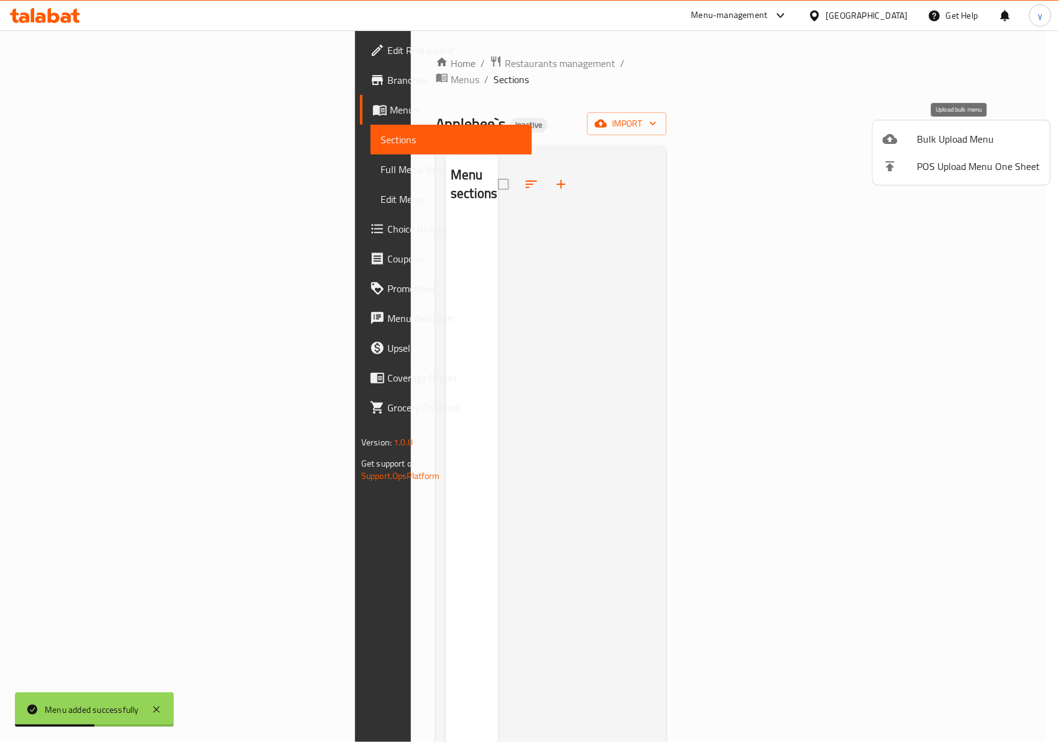
click at [922, 135] on span "Bulk Upload Menu" at bounding box center [978, 139] width 123 height 15
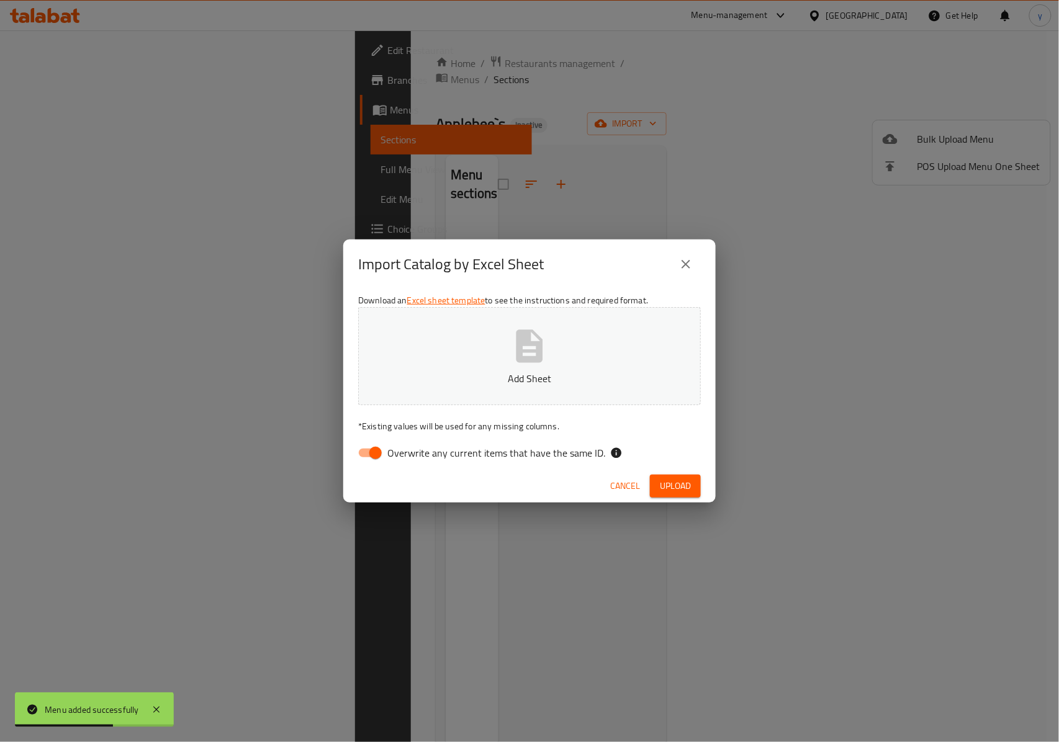
click at [371, 453] on input "Overwrite any current items that have the same ID." at bounding box center [375, 453] width 71 height 24
checkbox input "false"
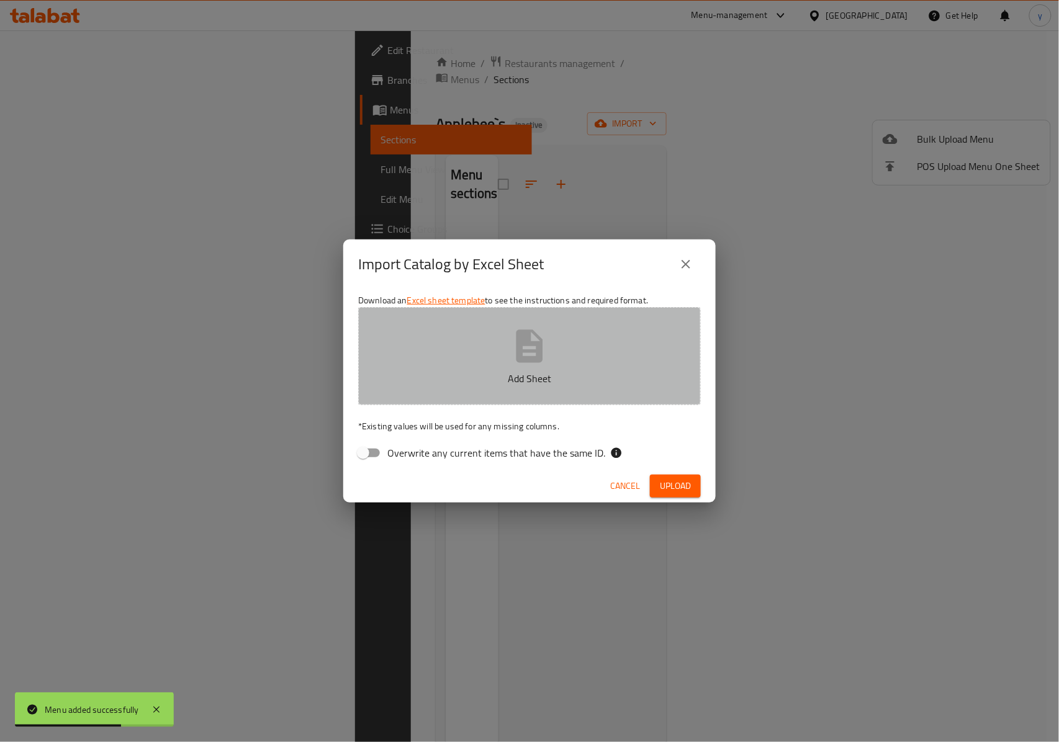
click at [569, 340] on button "Add Sheet" at bounding box center [529, 356] width 343 height 98
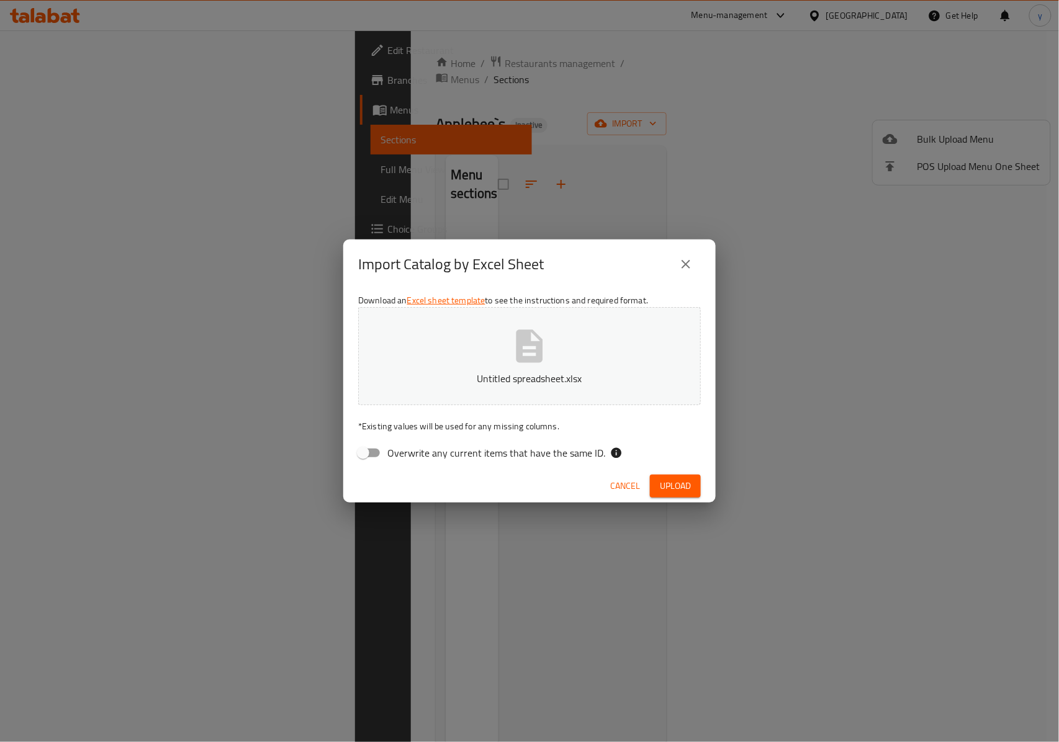
click at [678, 479] on span "Upload" at bounding box center [675, 487] width 31 height 16
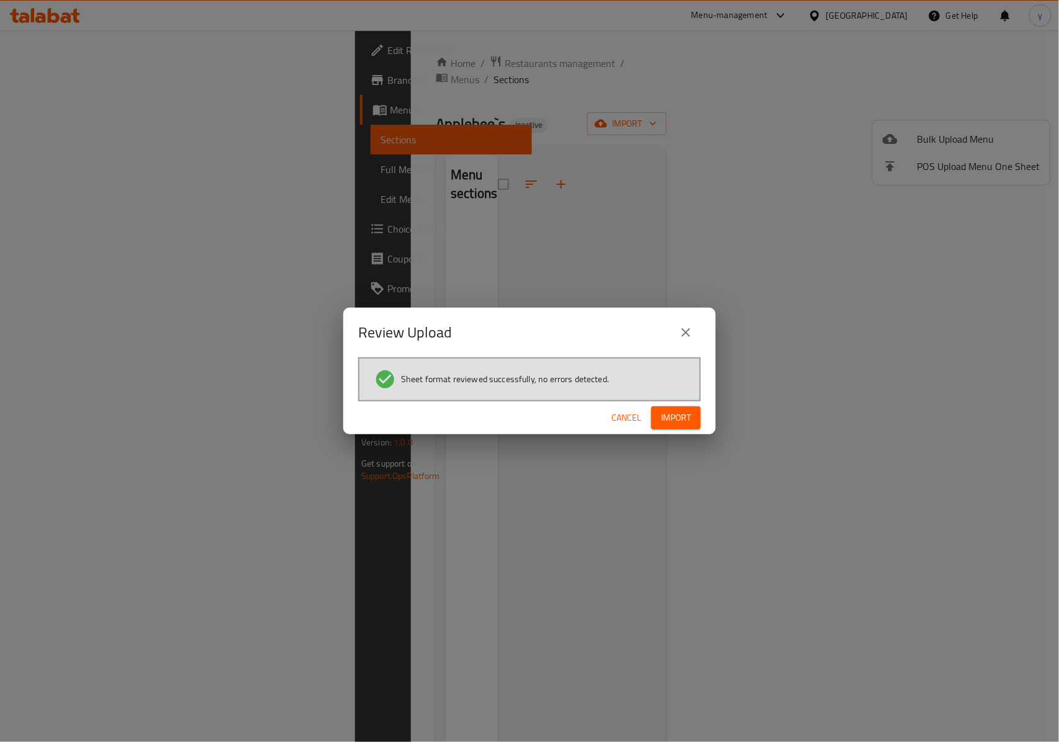
click at [683, 418] on span "Import" at bounding box center [676, 418] width 30 height 16
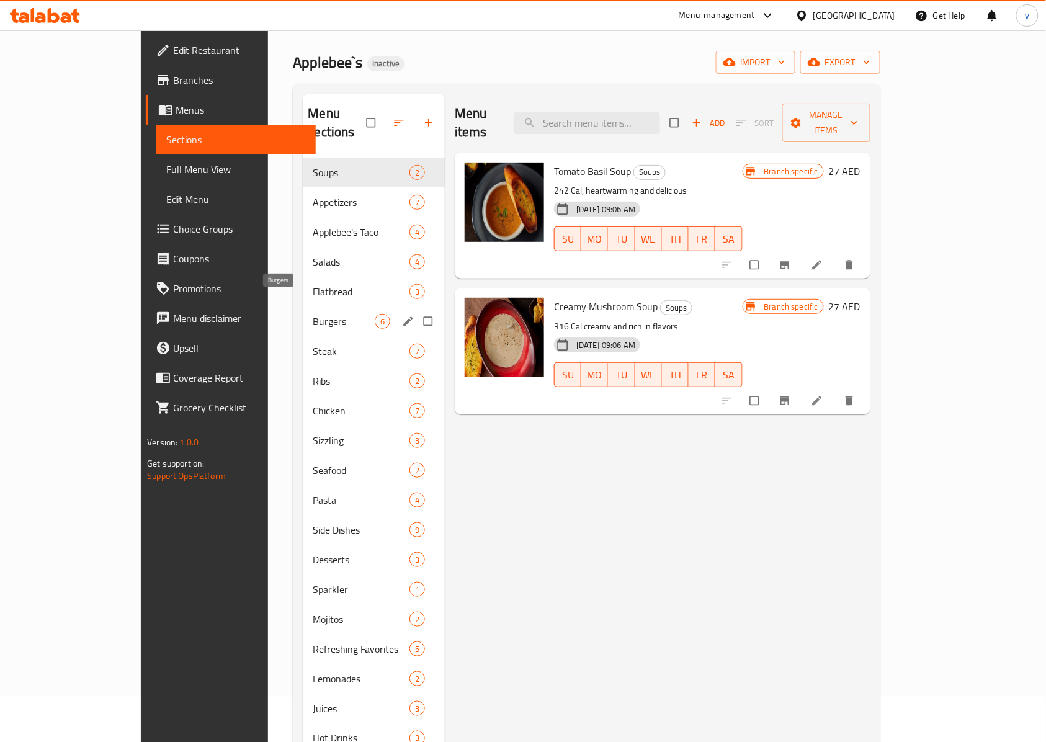
scroll to position [83, 0]
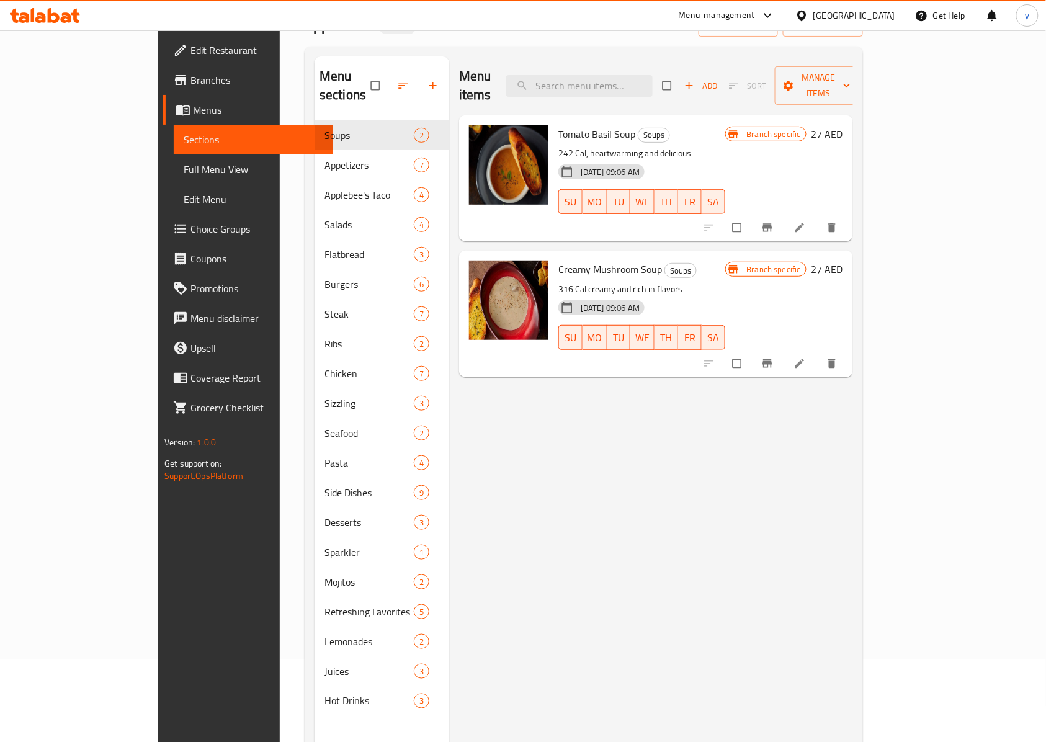
click at [184, 171] on span "Full Menu View" at bounding box center [254, 169] width 140 height 15
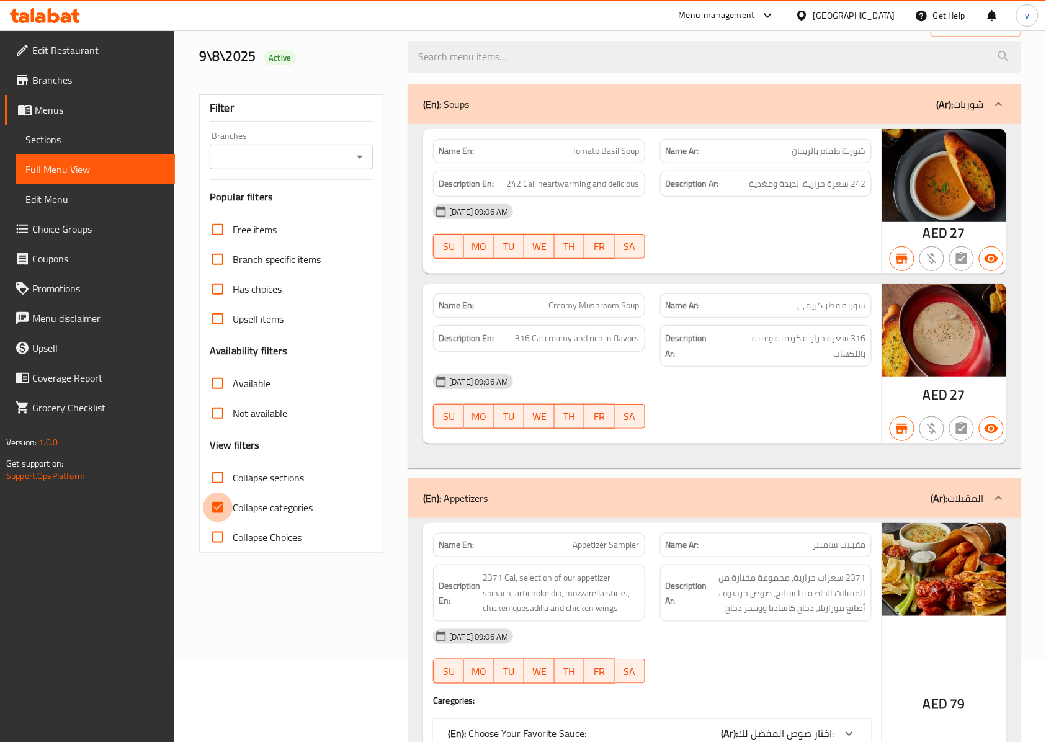
click at [212, 505] on input "Collapse categories" at bounding box center [218, 508] width 30 height 30
checkbox input "false"
